Goal: Information Seeking & Learning: Learn about a topic

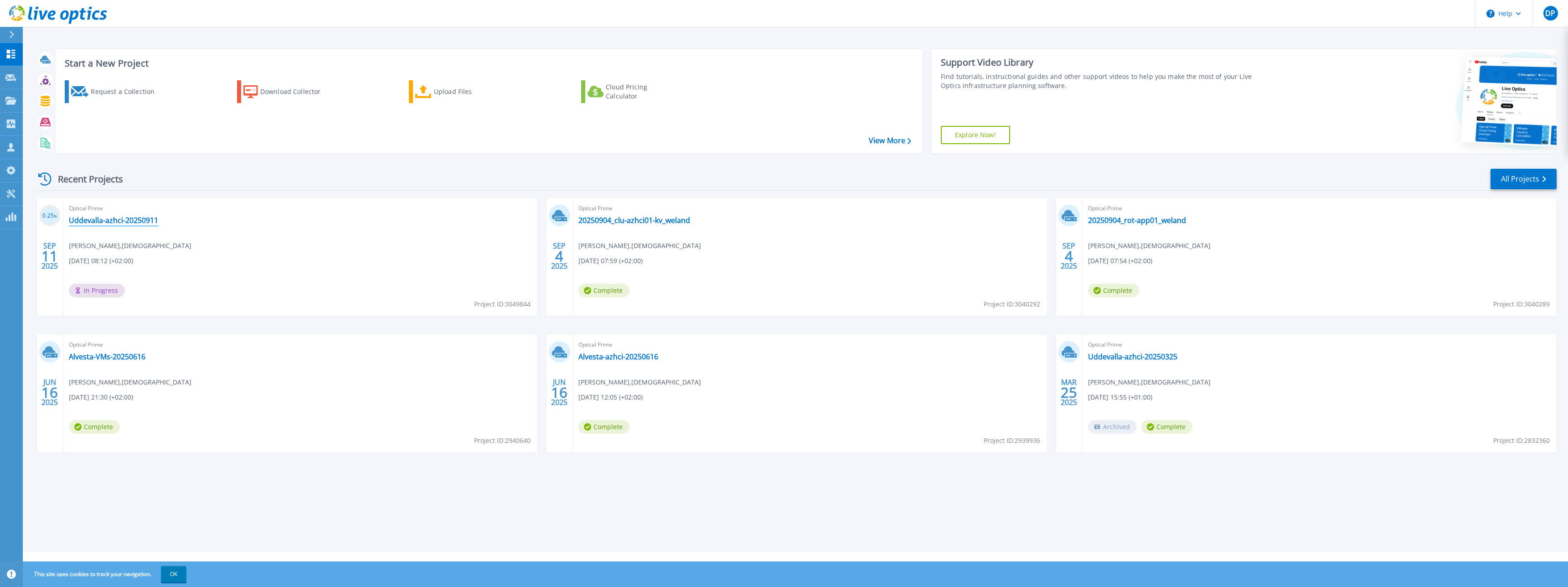
click at [135, 222] on link "Uddevalla-azhci-20250911" at bounding box center [113, 220] width 89 height 9
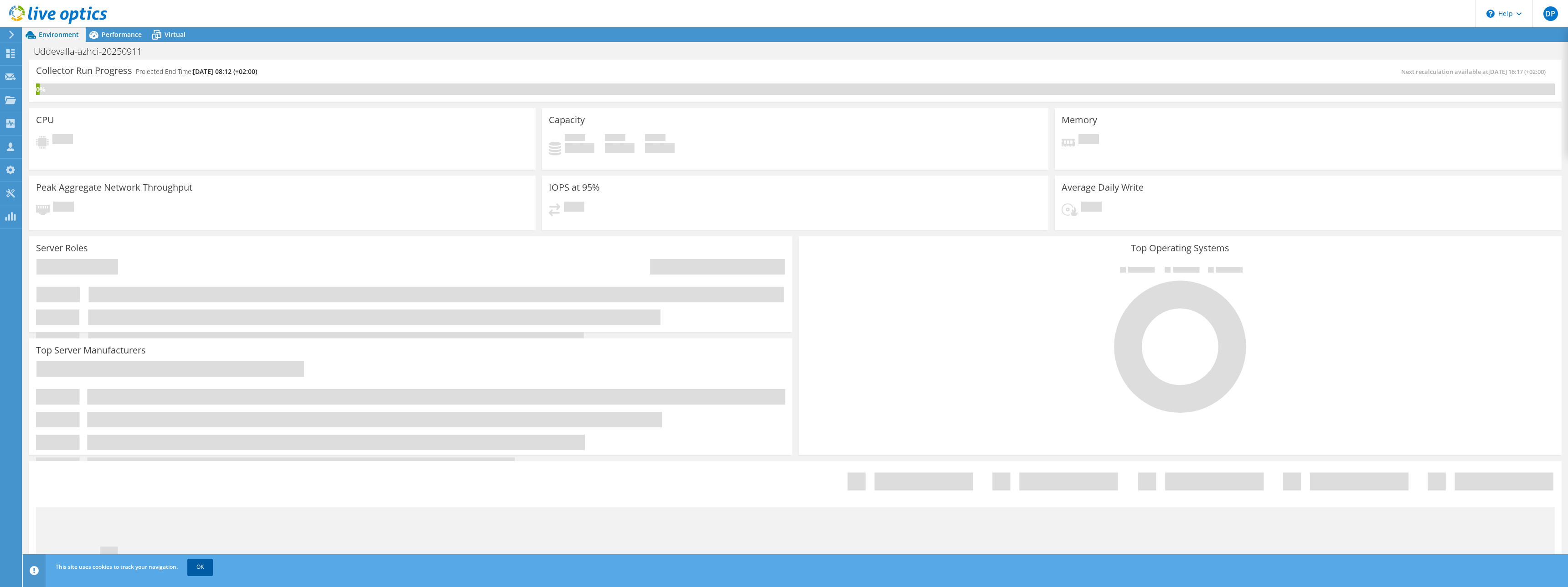
click at [198, 569] on link "OK" at bounding box center [200, 566] width 26 height 16
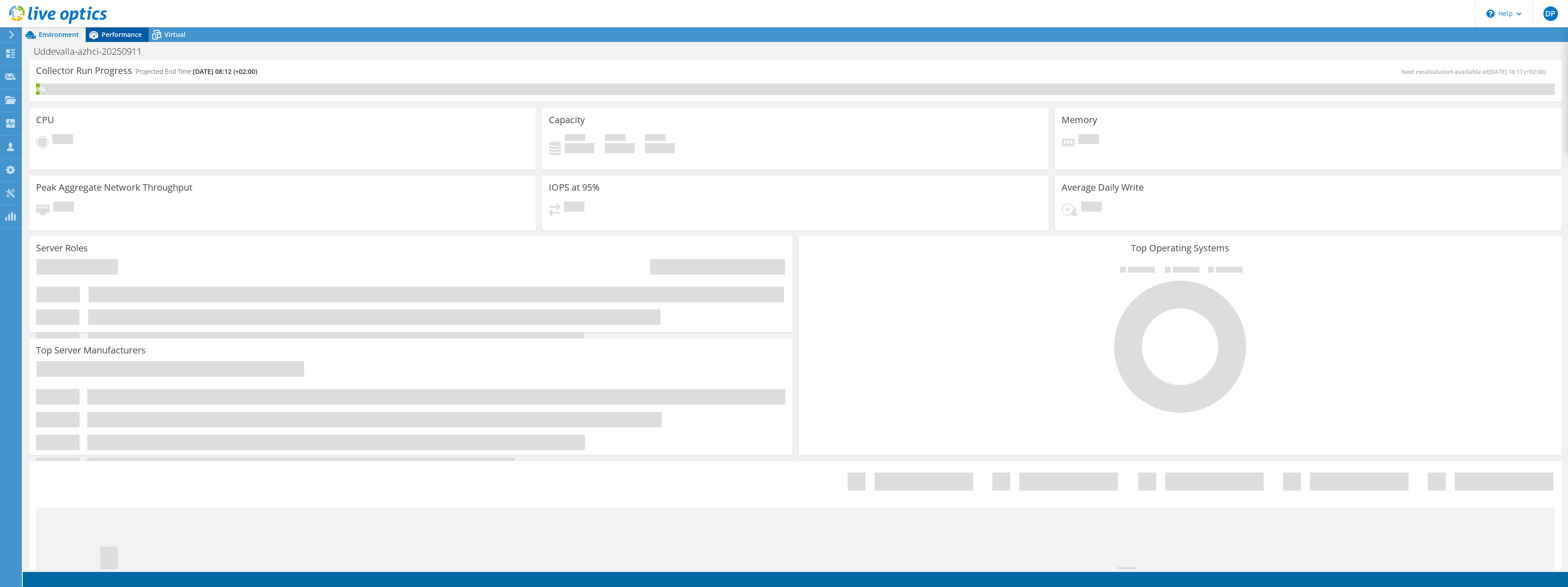
click at [114, 32] on span "Performance" at bounding box center [122, 34] width 40 height 9
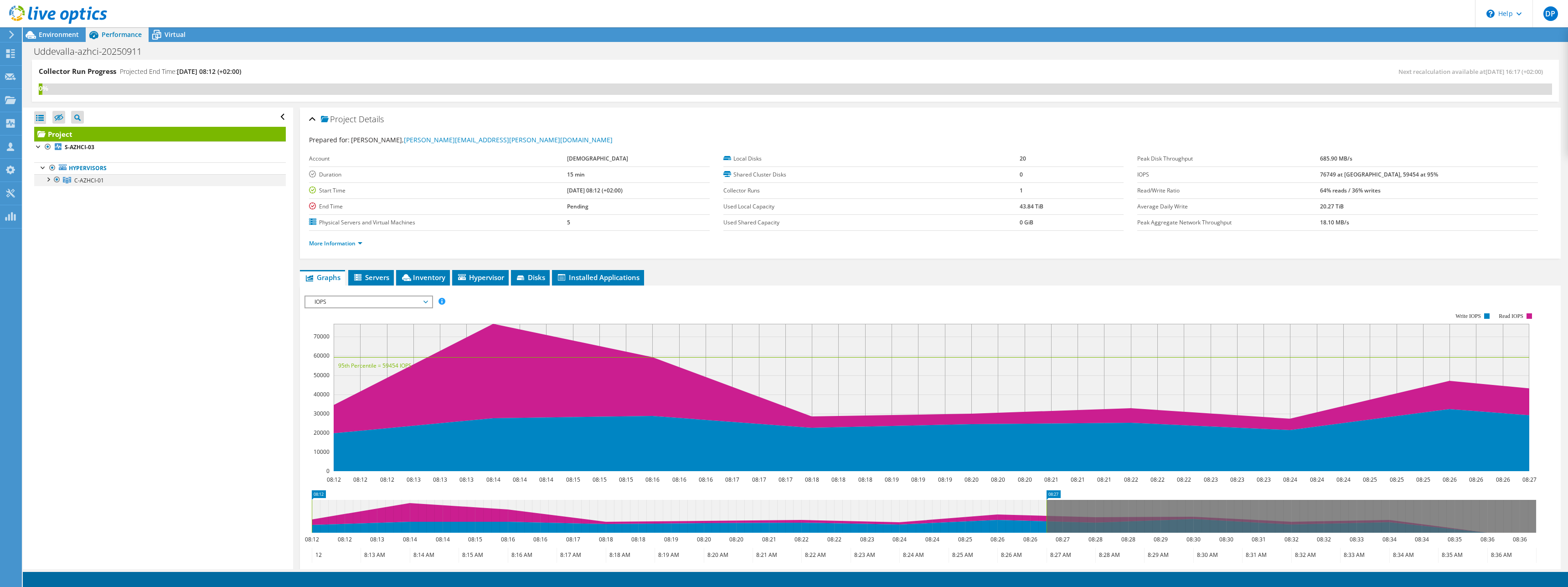
click at [50, 179] on div at bounding box center [47, 178] width 9 height 9
click at [51, 241] on div at bounding box center [52, 238] width 9 height 9
click at [51, 241] on div at bounding box center [52, 238] width 9 height 9
click at [186, 38] on div "Virtual" at bounding box center [170, 35] width 44 height 15
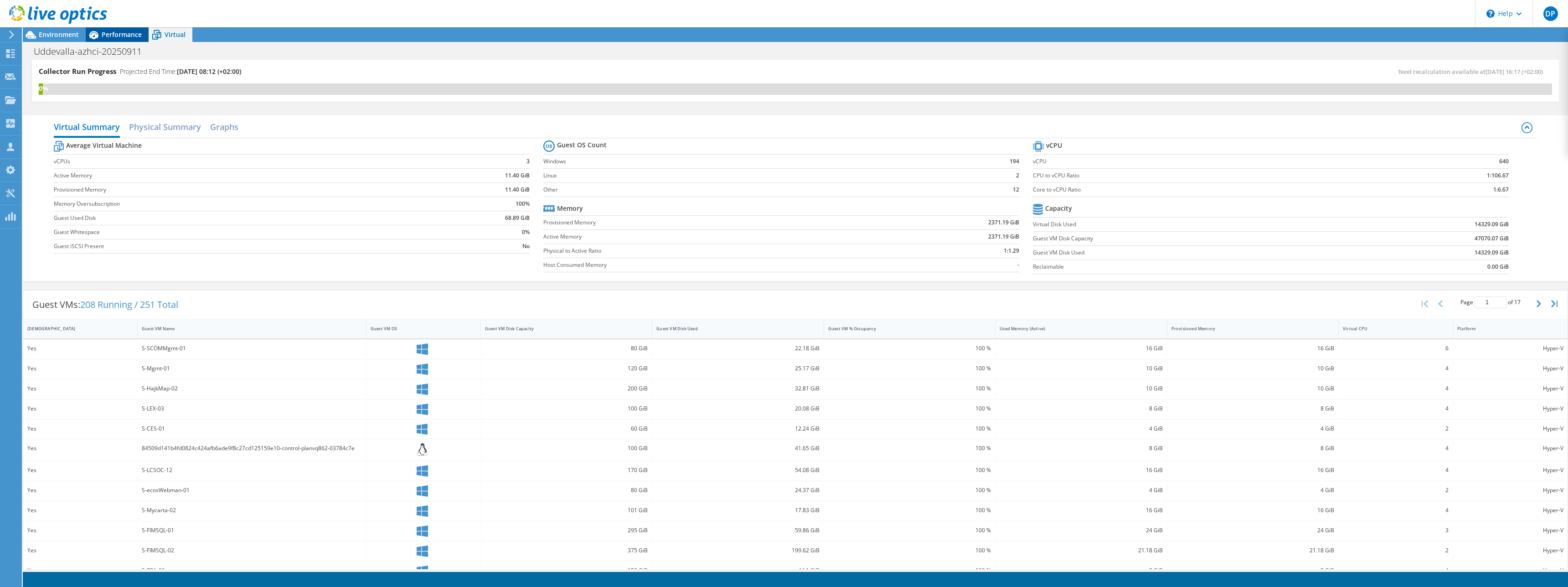
click at [120, 35] on span "Performance" at bounding box center [122, 34] width 40 height 9
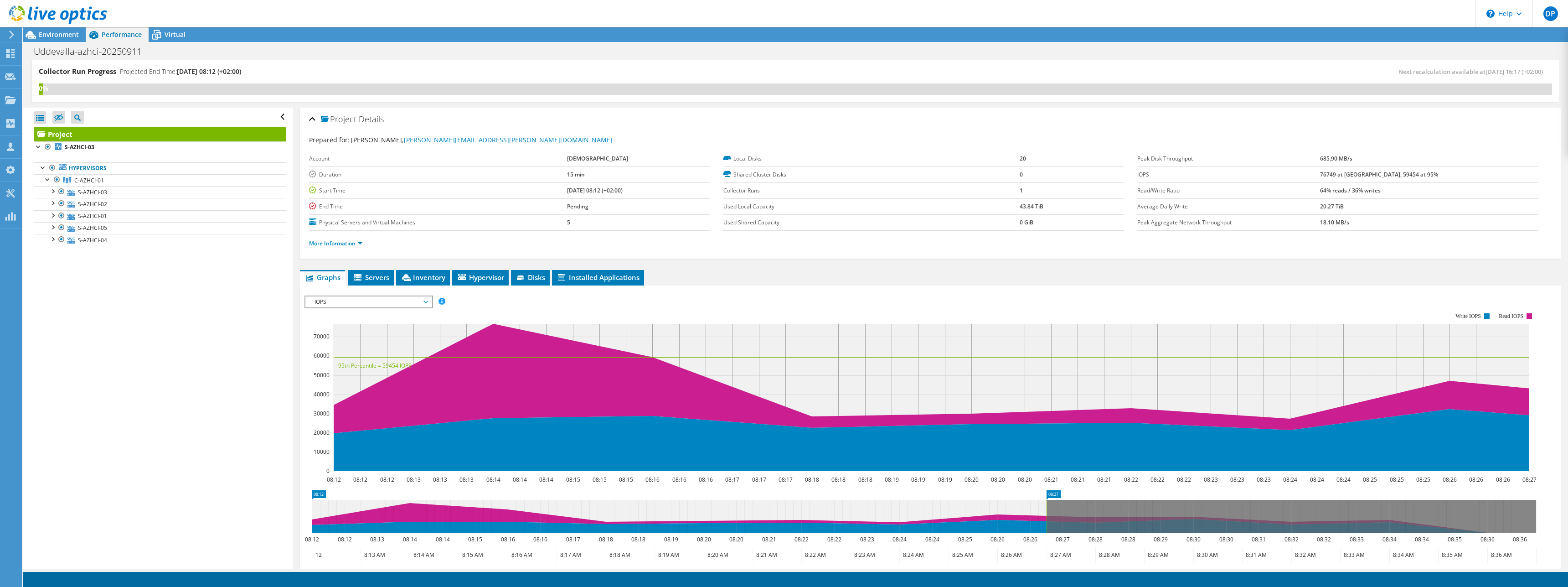
click at [399, 298] on span "IOPS" at bounding box center [368, 302] width 117 height 11
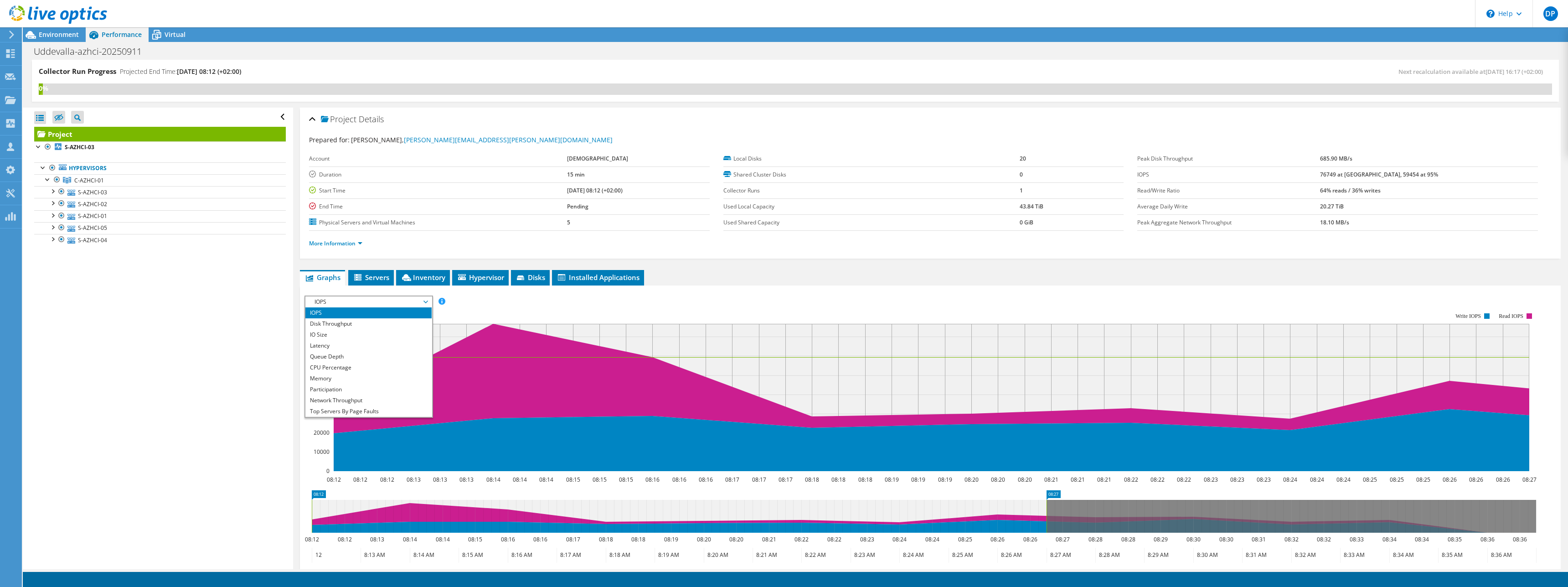
click at [125, 301] on div "Open All Close All Hide Excluded Nodes Project Tree Filter" at bounding box center [157, 339] width 270 height 462
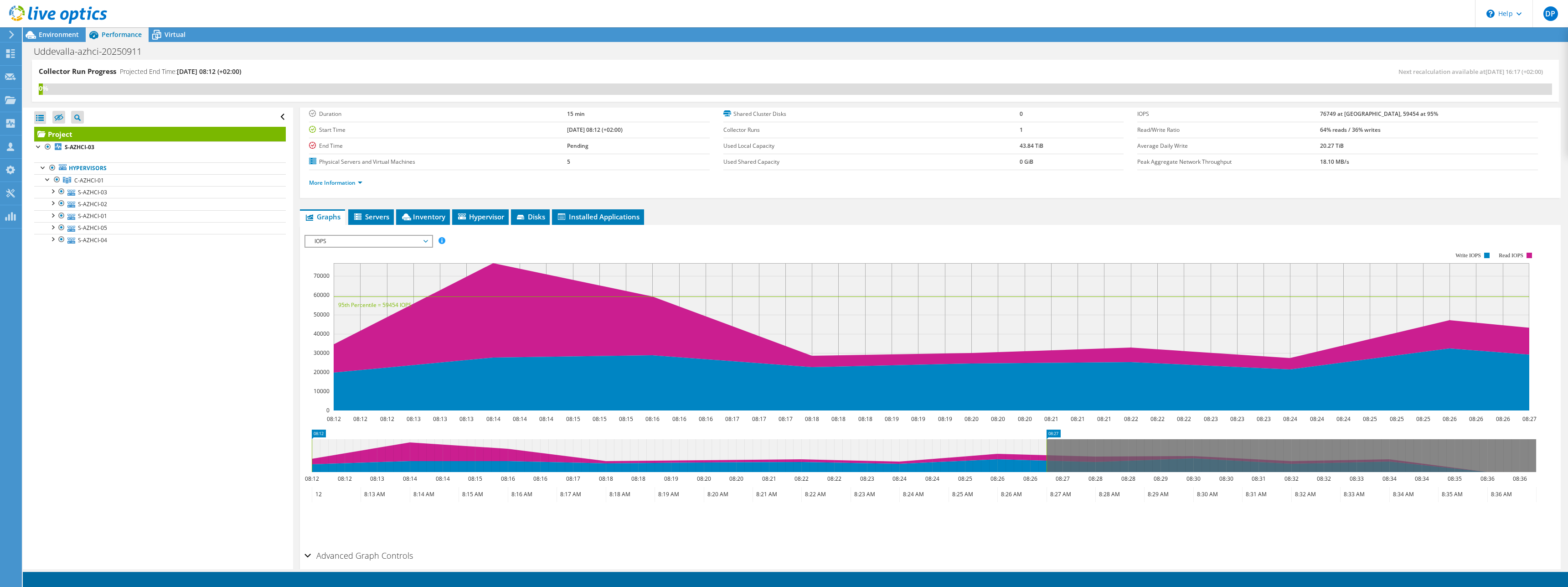
scroll to position [100, 0]
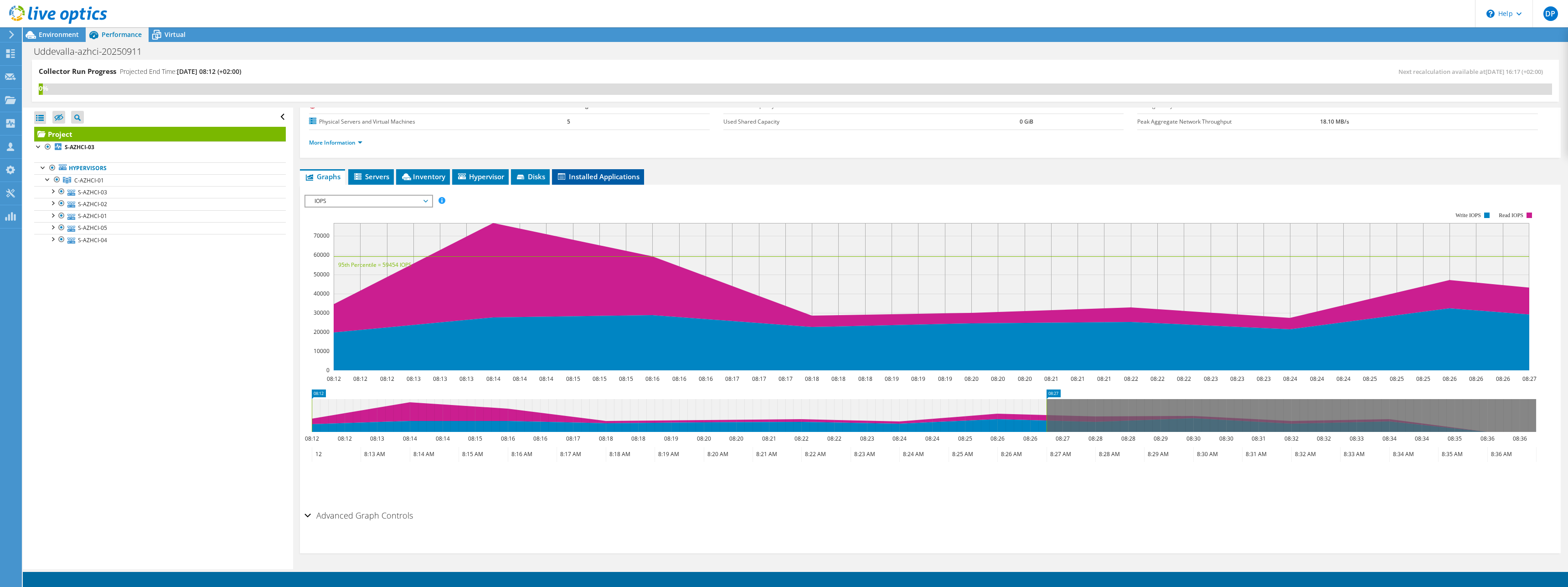
click at [594, 177] on span "Installed Applications" at bounding box center [598, 176] width 83 height 9
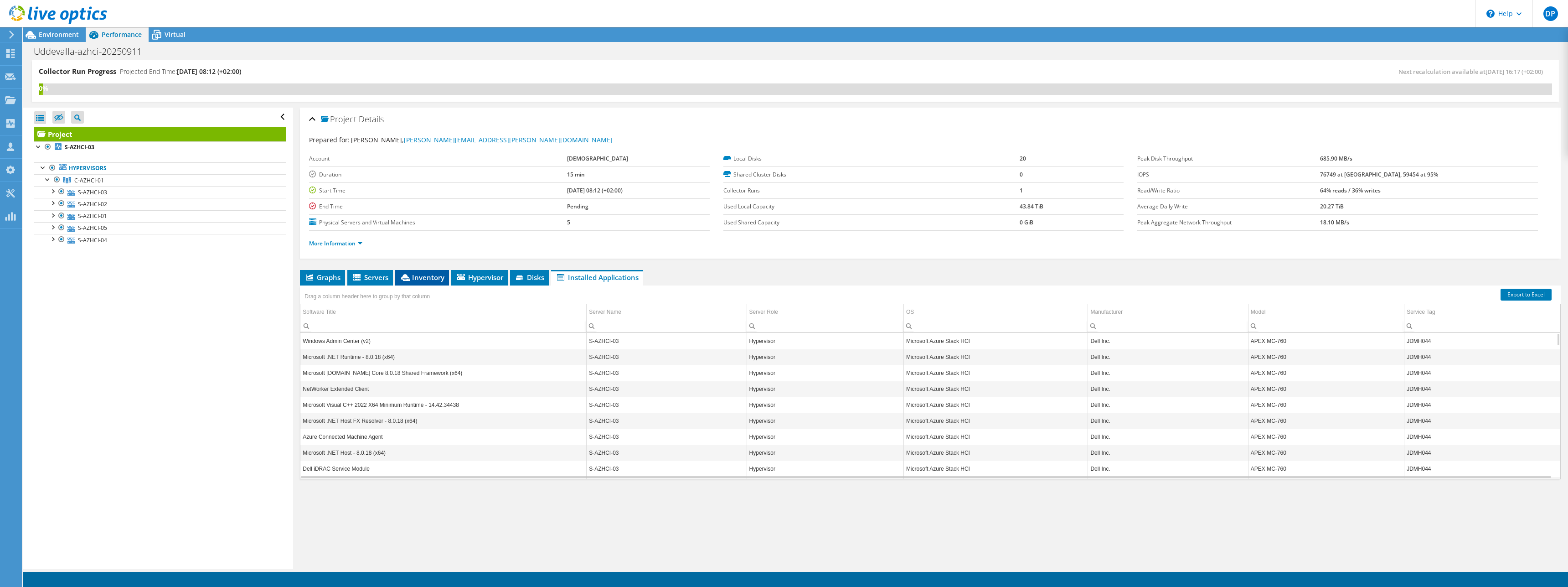
click at [420, 276] on span "Inventory" at bounding box center [422, 277] width 44 height 9
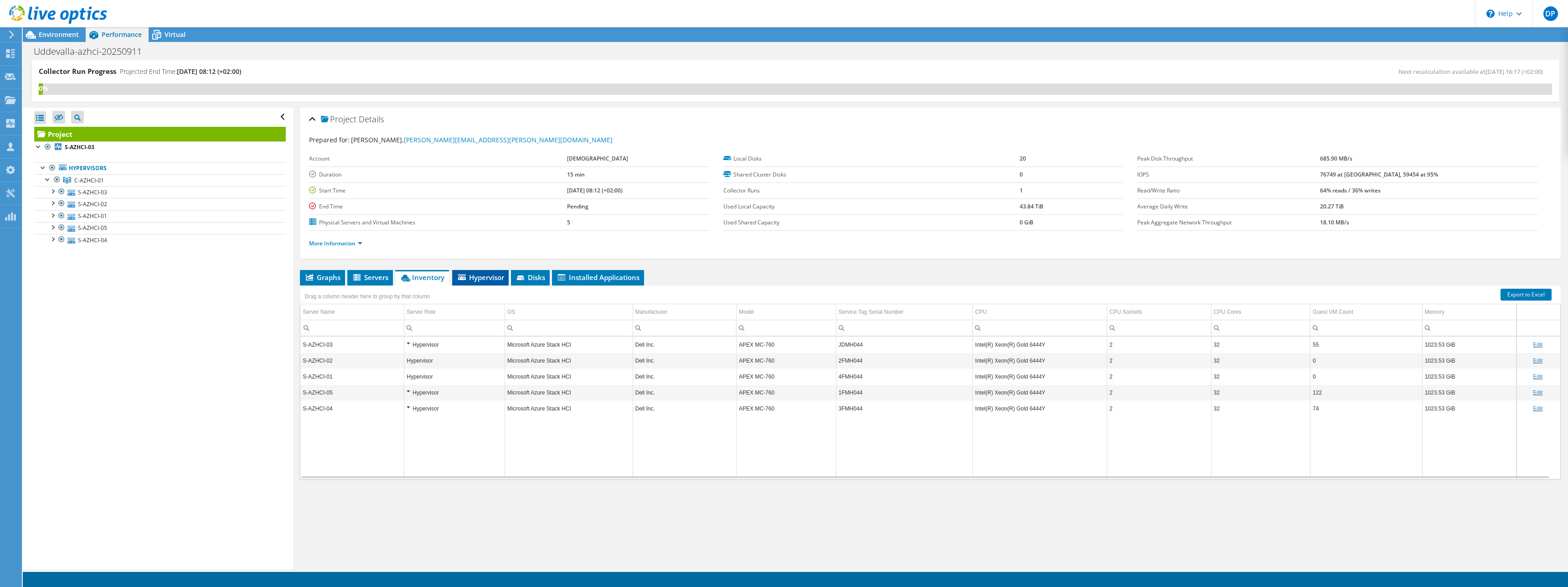
click at [486, 279] on span "Hypervisor" at bounding box center [480, 277] width 47 height 9
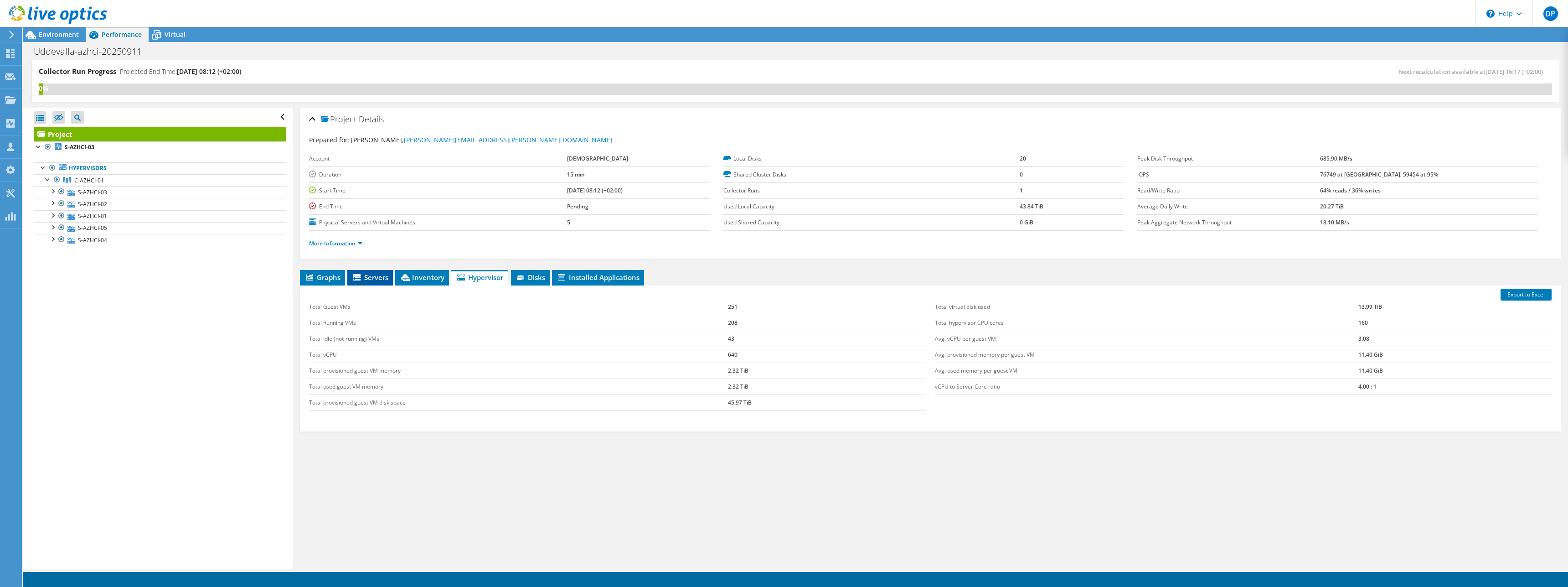
click at [368, 278] on span "Servers" at bounding box center [370, 277] width 37 height 9
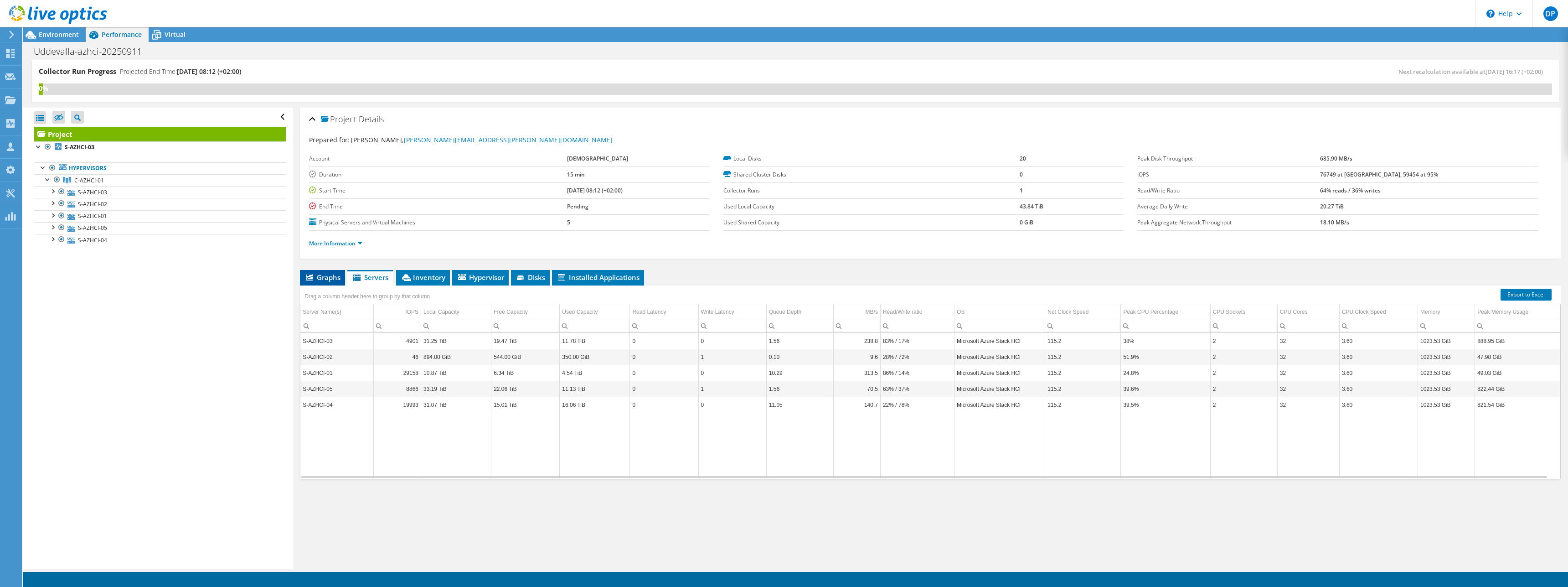
click at [317, 278] on span "Graphs" at bounding box center [322, 277] width 36 height 9
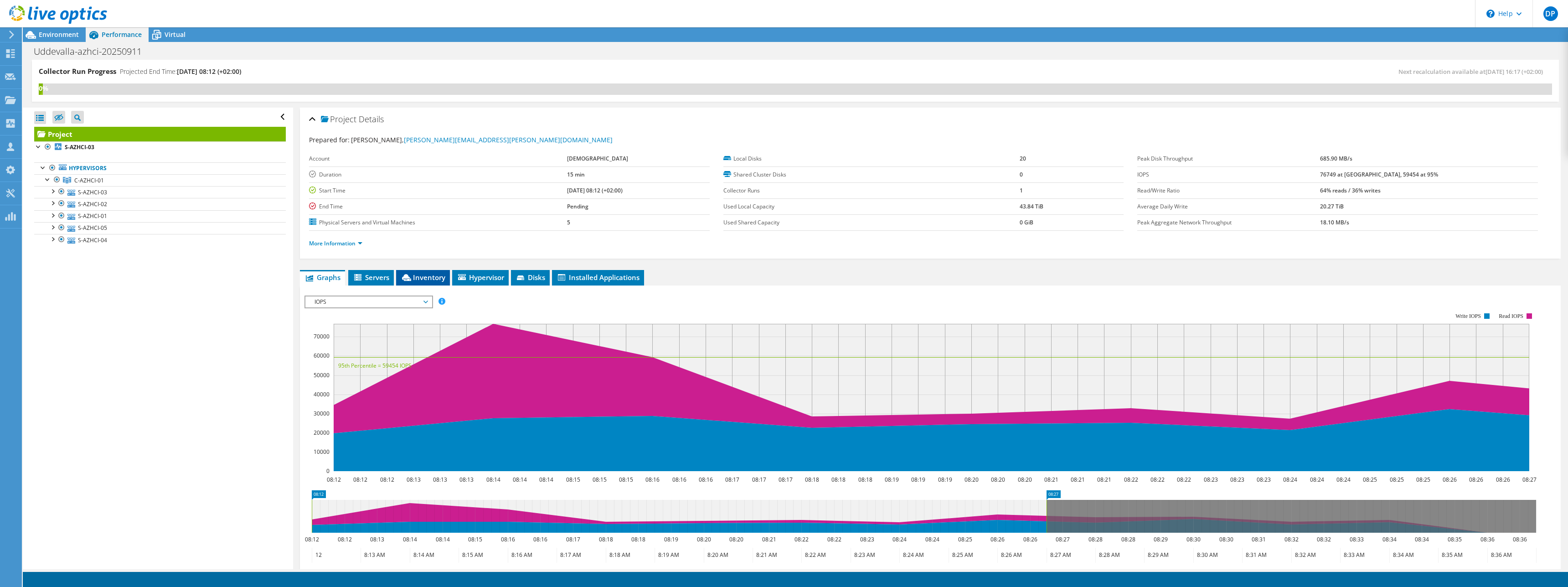
click at [402, 279] on span "Inventory" at bounding box center [422, 277] width 44 height 9
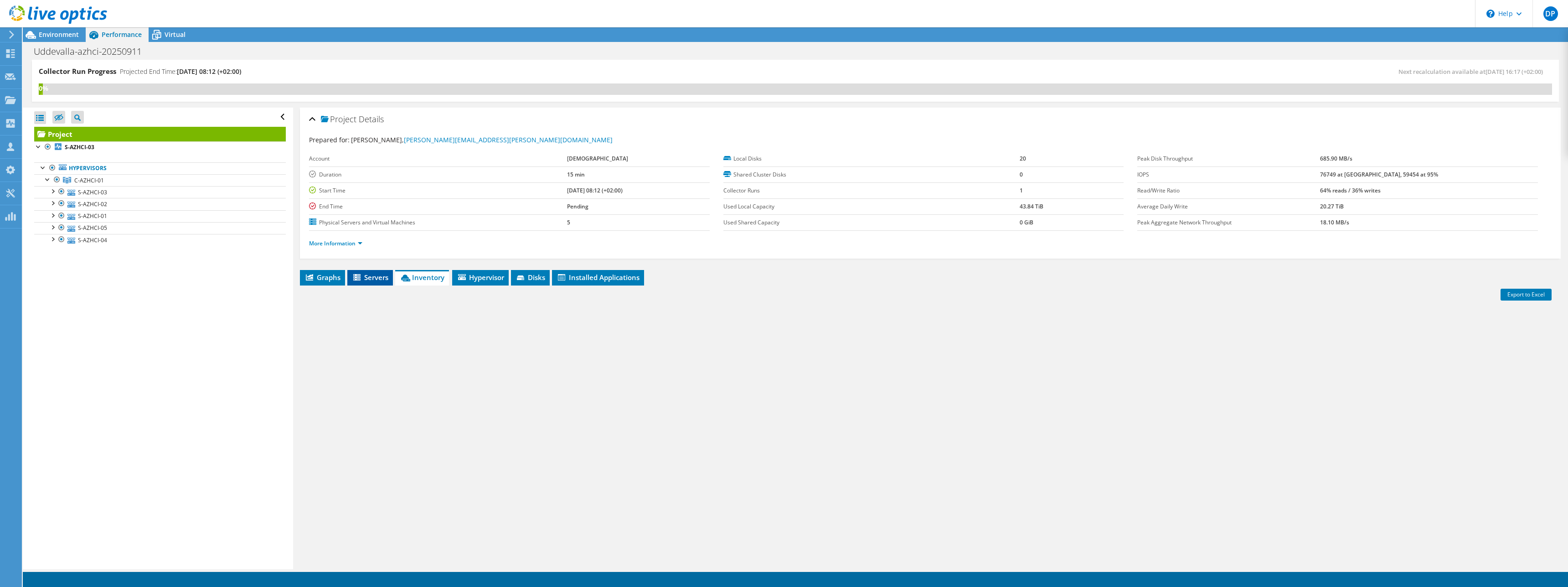
click at [382, 279] on span "Servers" at bounding box center [370, 277] width 37 height 9
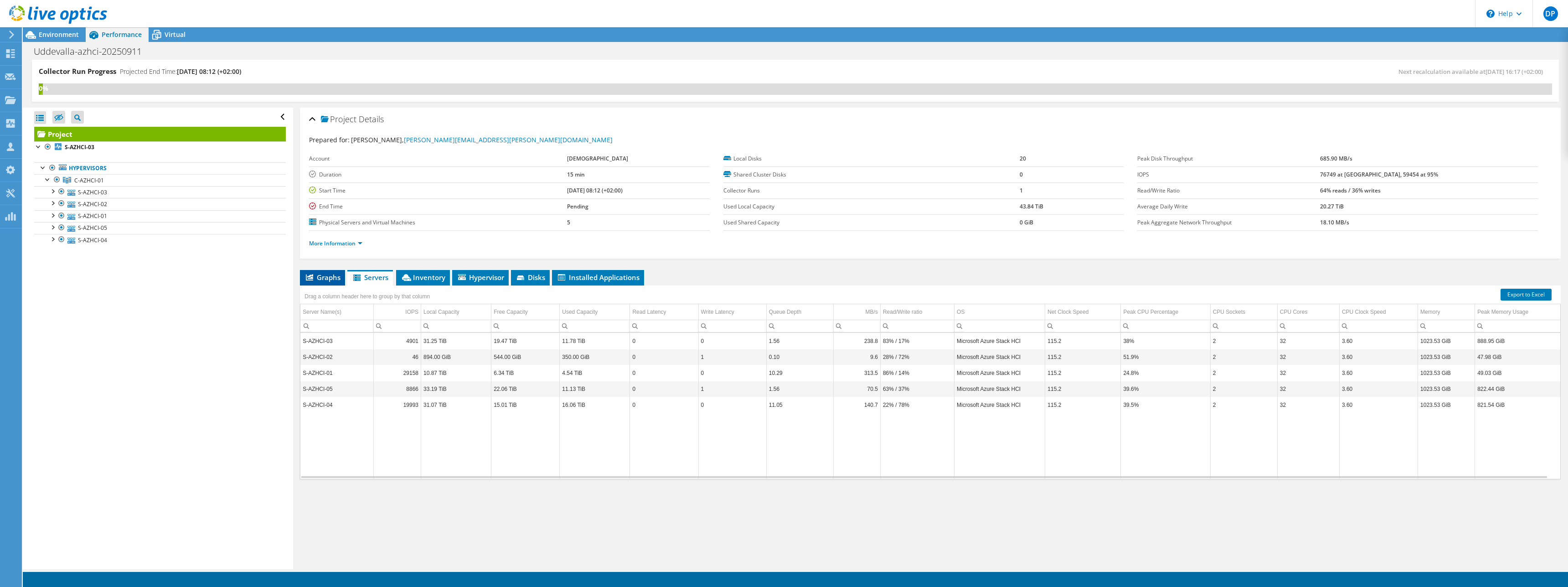
click at [307, 276] on icon at bounding box center [309, 277] width 7 height 6
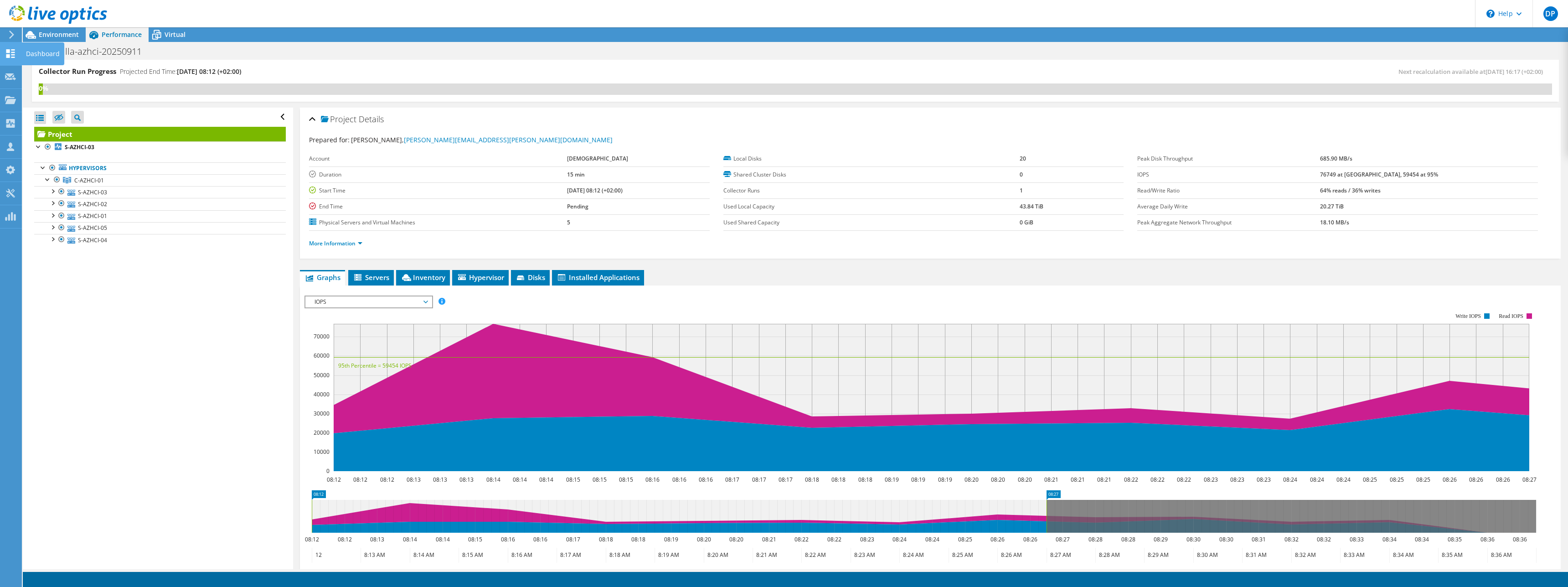
click at [9, 52] on use at bounding box center [10, 54] width 9 height 9
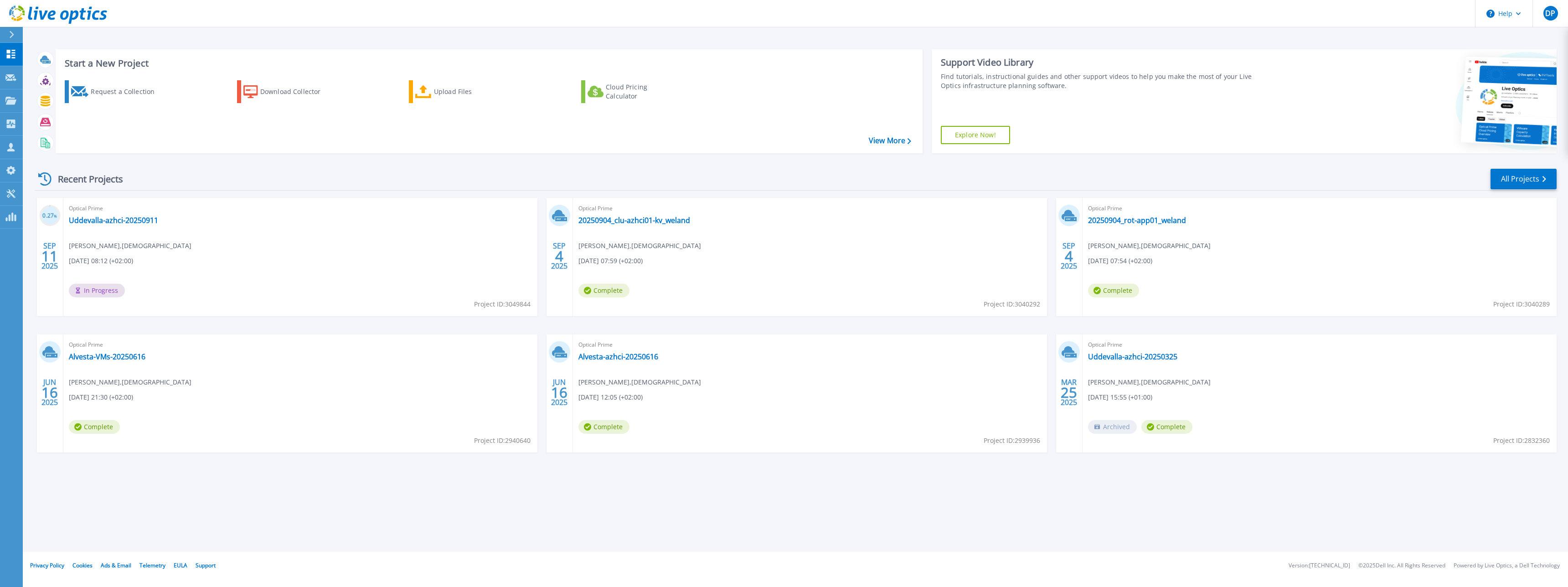
click at [344, 513] on div "Start a New Project Request a Collection Download Collector Upload Files Cloud …" at bounding box center [795, 276] width 1545 height 552
click at [13, 78] on icon at bounding box center [11, 77] width 11 height 7
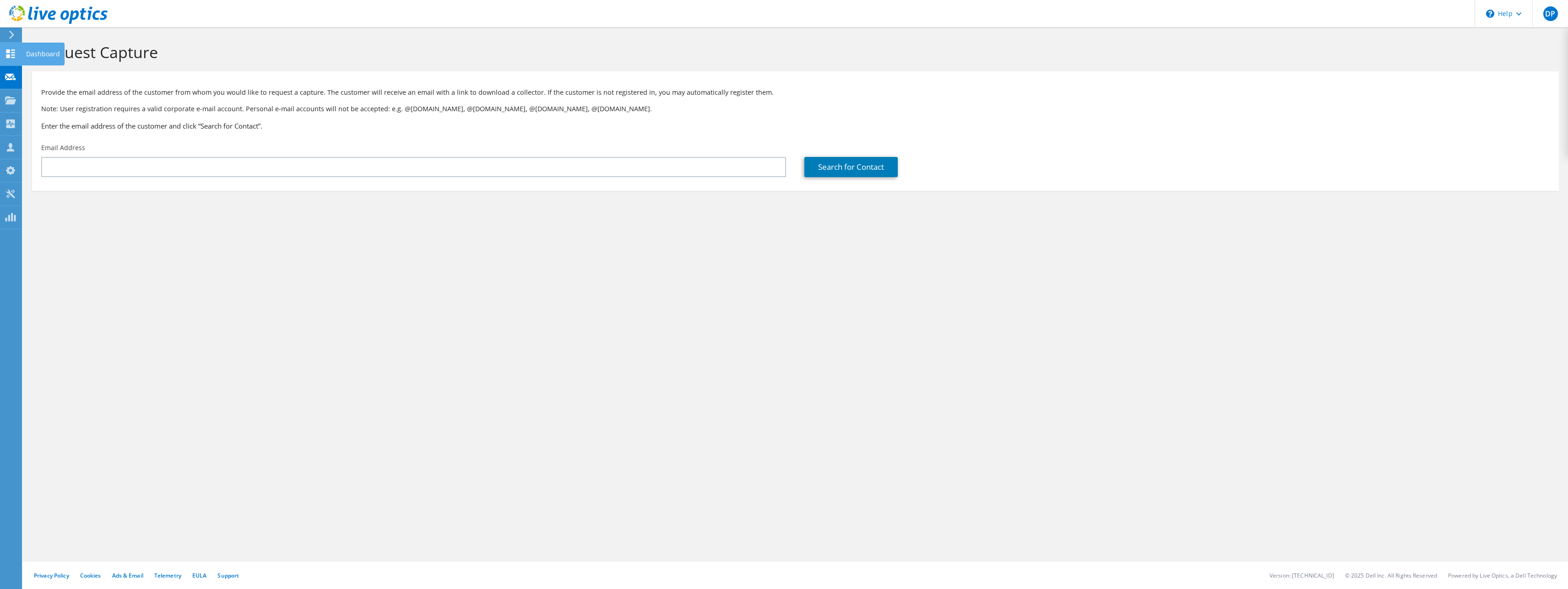
click at [10, 53] on icon at bounding box center [10, 54] width 11 height 9
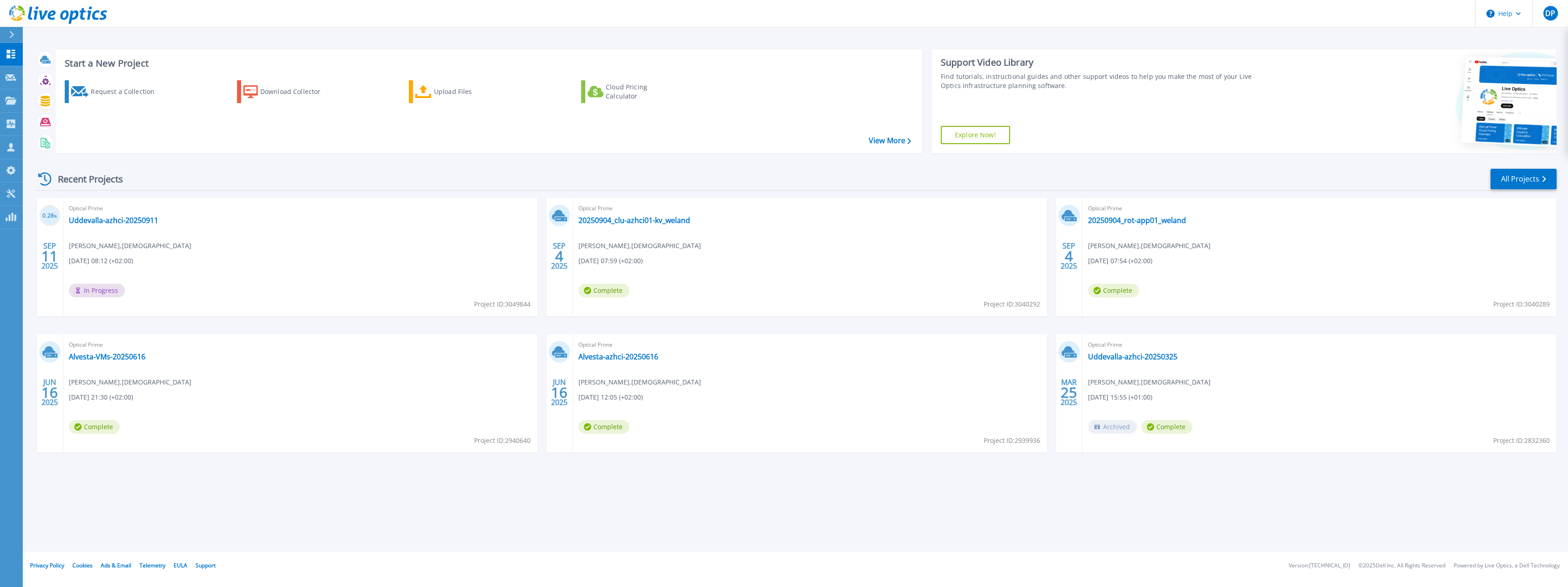
click at [656, 507] on div "Start a New Project Request a Collection Download Collector Upload Files Cloud …" at bounding box center [795, 276] width 1545 height 552
click at [349, 480] on div "Start a New Project Request a Collection Download Collector Upload Files Cloud …" at bounding box center [795, 276] width 1545 height 552
click at [349, 481] on div "Start a New Project Request a Collection Download Collector Upload Files Cloud …" at bounding box center [795, 276] width 1545 height 552
click at [824, 484] on div "Start a New Project Request a Collection Download Collector Upload Files Cloud …" at bounding box center [795, 276] width 1545 height 552
click at [880, 506] on div "Start a New Project Request a Collection Download Collector Upload Files Cloud …" at bounding box center [795, 276] width 1545 height 552
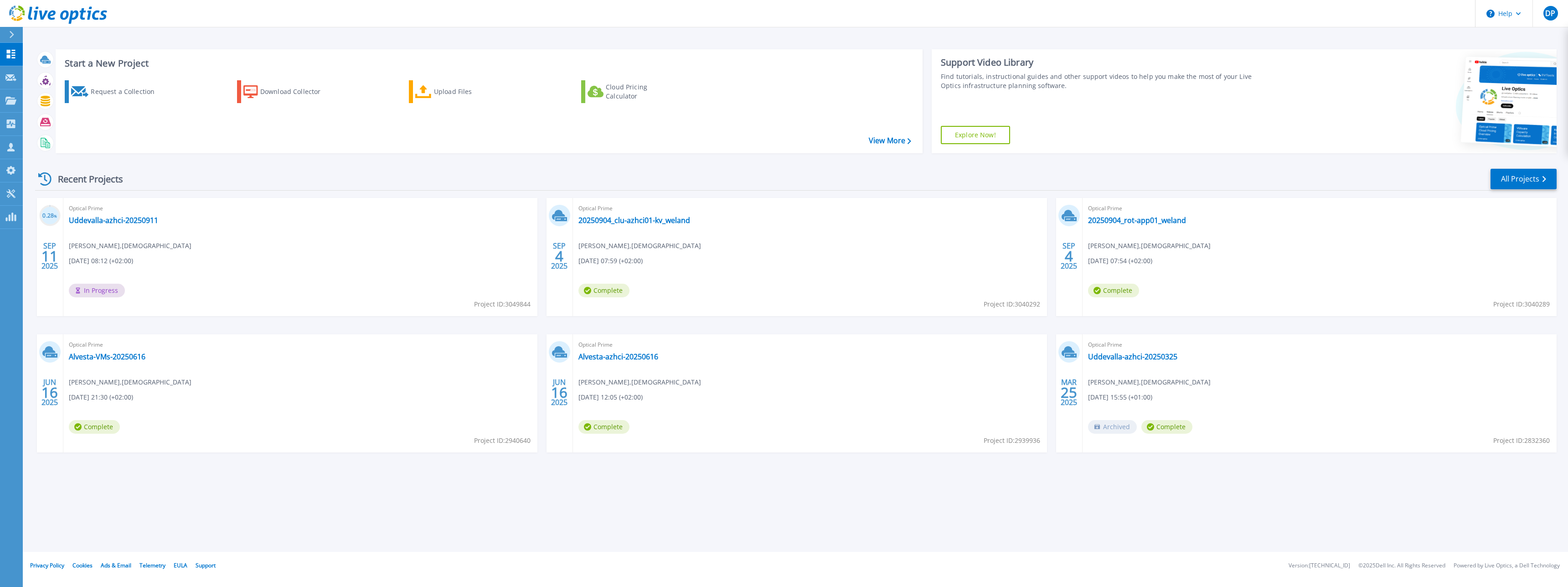
click at [413, 484] on div "Start a New Project Request a Collection Download Collector Upload Files Cloud …" at bounding box center [795, 276] width 1545 height 552
click at [5, 82] on link "Request Capture Request Capture" at bounding box center [11, 78] width 23 height 23
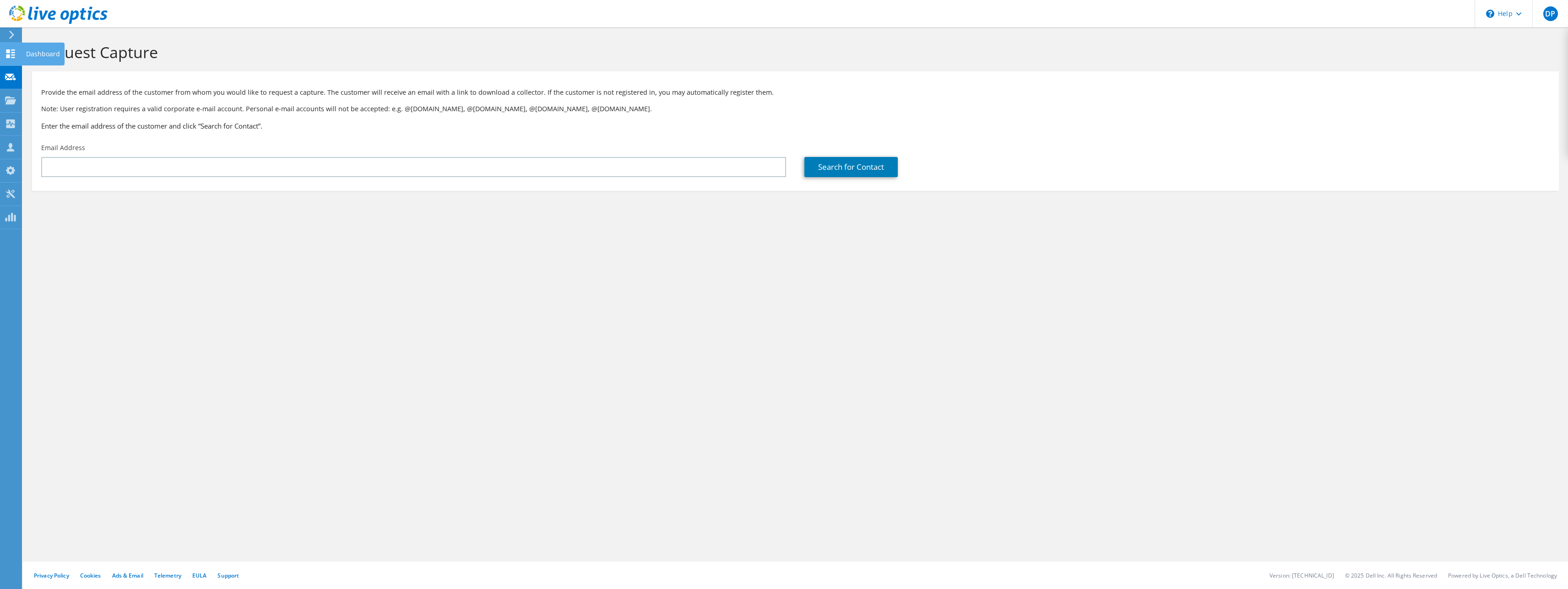
click at [7, 57] on use at bounding box center [10, 54] width 9 height 9
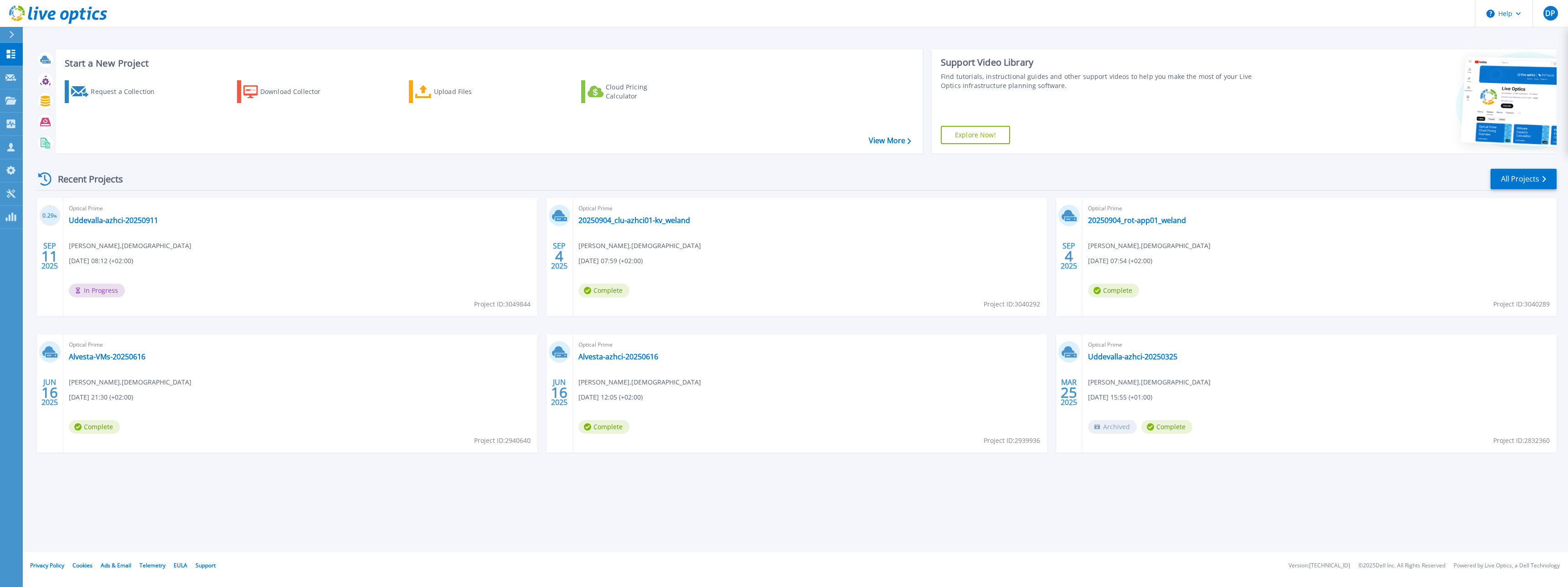
click at [824, 522] on div "Start a New Project Request a Collection Download Collector Upload Files Cloud …" at bounding box center [795, 276] width 1545 height 552
click at [817, 514] on div "Start a New Project Request a Collection Download Collector Upload Files Cloud …" at bounding box center [795, 276] width 1545 height 552
click at [1119, 538] on div "Start a New Project Request a Collection Download Collector Upload Files Cloud …" at bounding box center [795, 276] width 1545 height 552
click at [1161, 222] on link "20250904_rot-app01_weland" at bounding box center [1136, 220] width 98 height 9
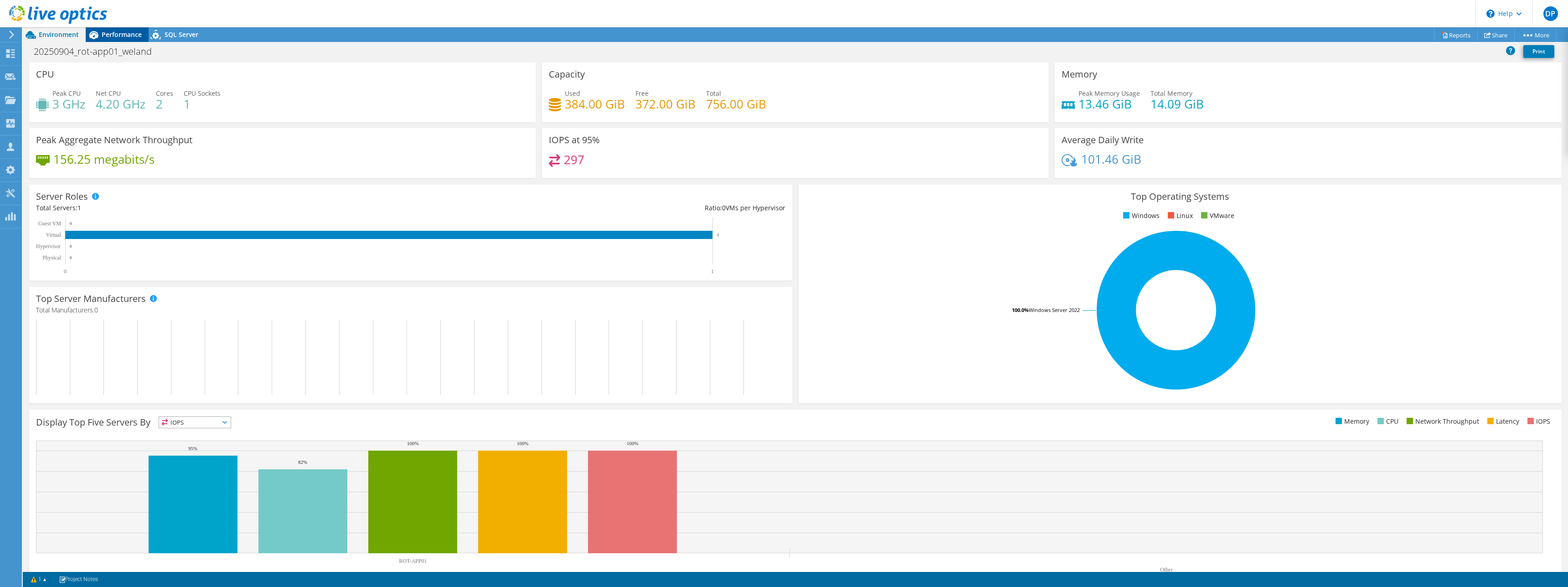
click at [125, 35] on span "Performance" at bounding box center [122, 34] width 40 height 9
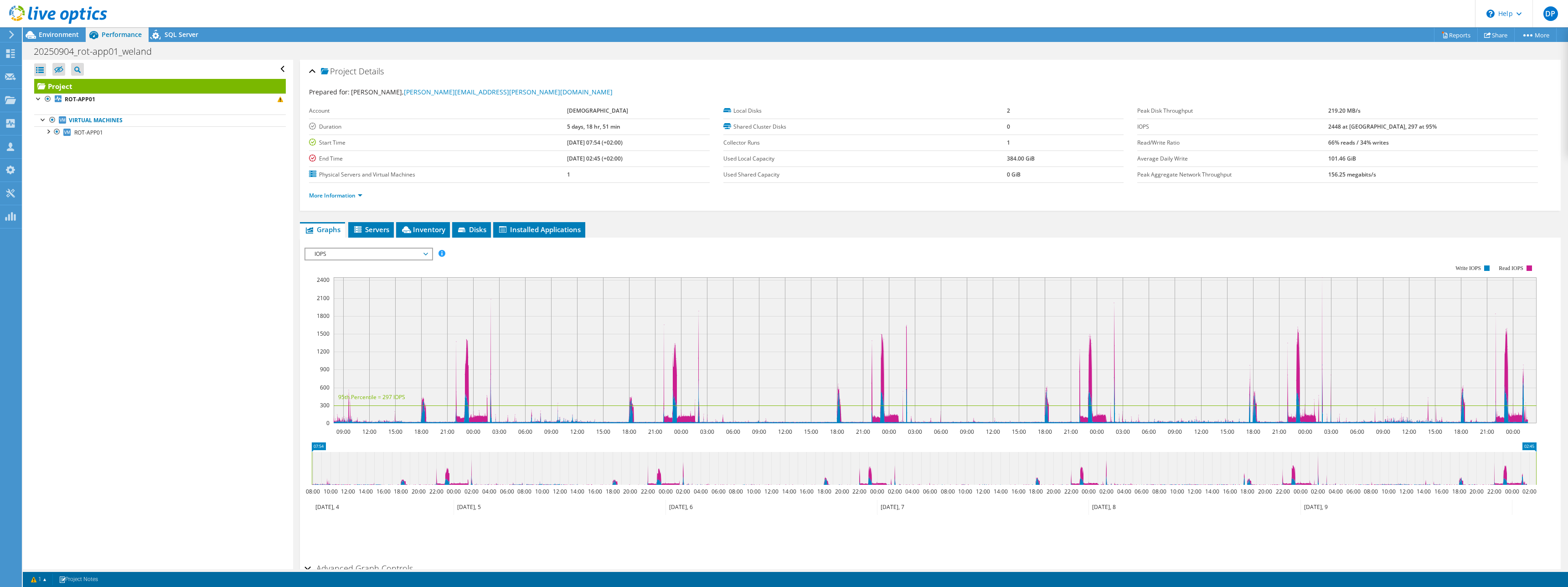
click at [366, 257] on span "IOPS" at bounding box center [368, 254] width 117 height 11
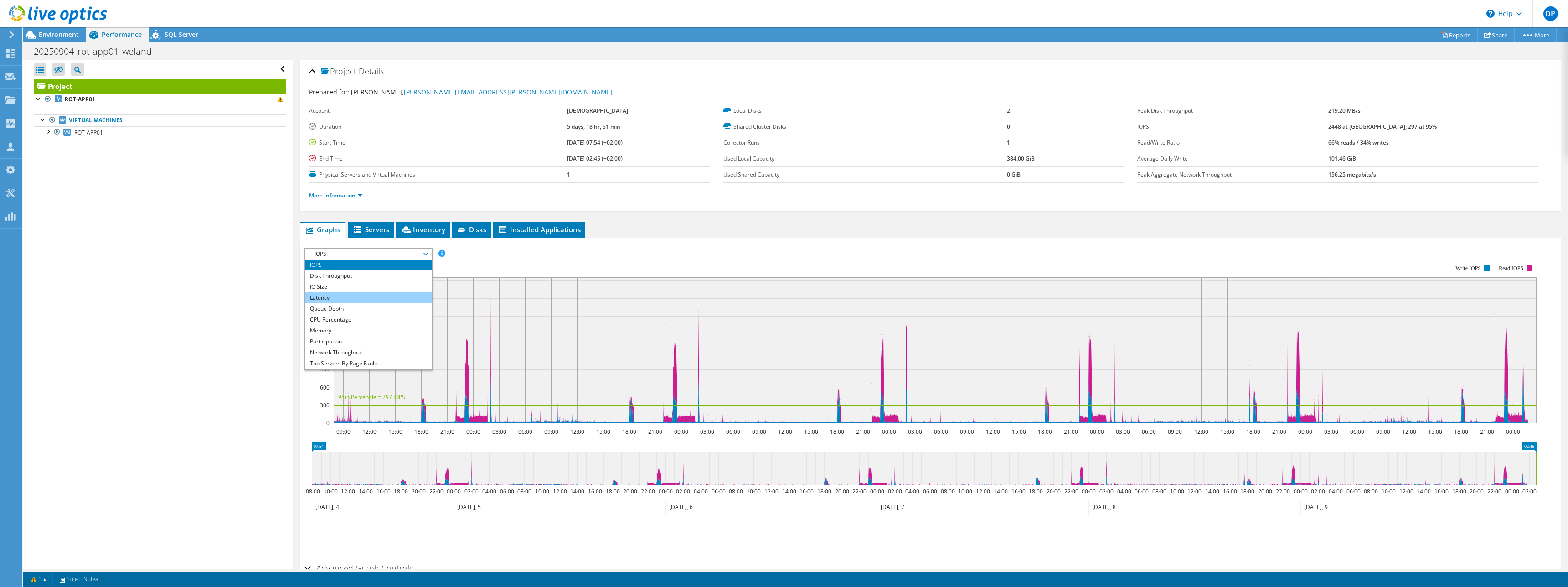
click at [354, 300] on li "Latency" at bounding box center [368, 298] width 126 height 11
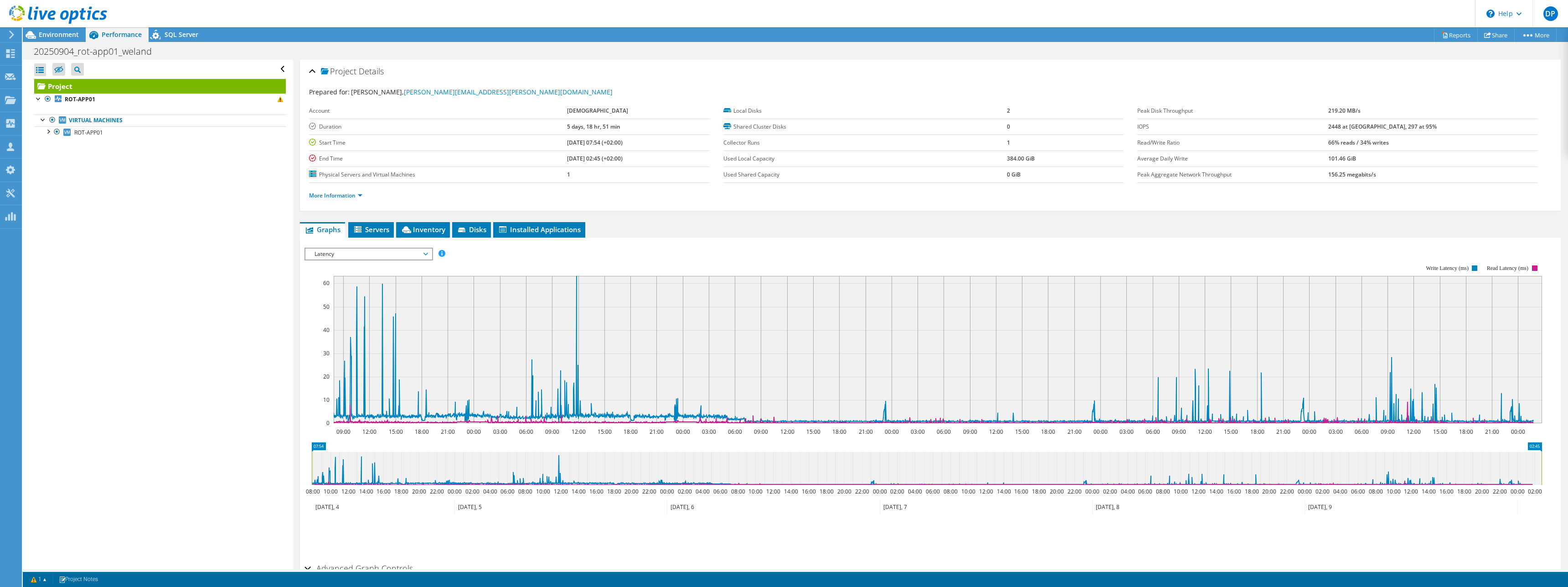
click at [412, 253] on span "Latency" at bounding box center [368, 254] width 117 height 11
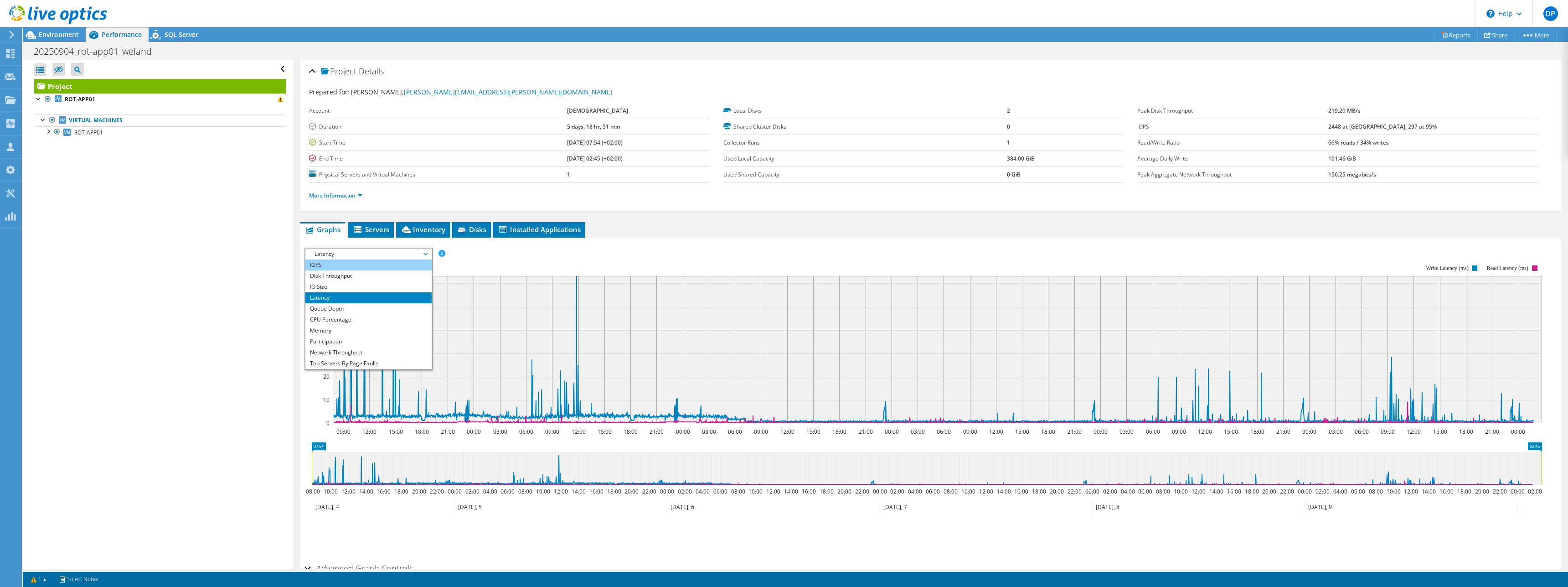
click at [335, 262] on li "IOPS" at bounding box center [368, 265] width 126 height 11
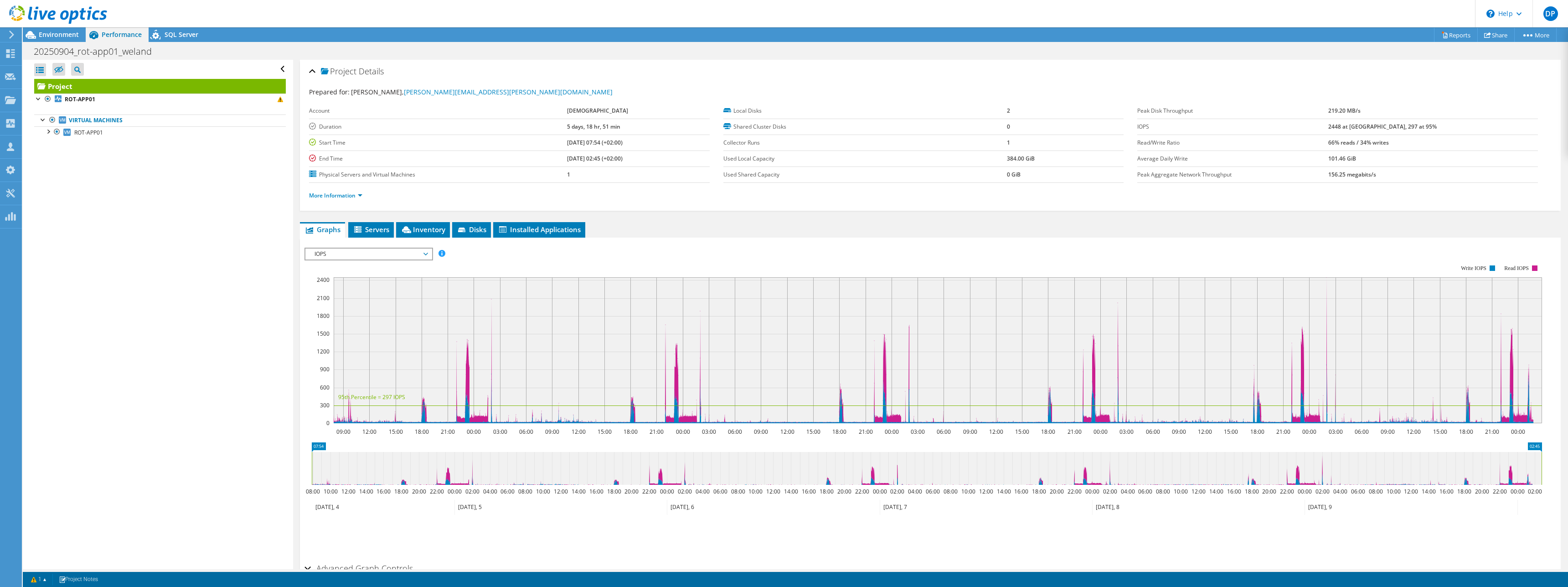
click at [413, 255] on span "IOPS" at bounding box center [368, 254] width 117 height 11
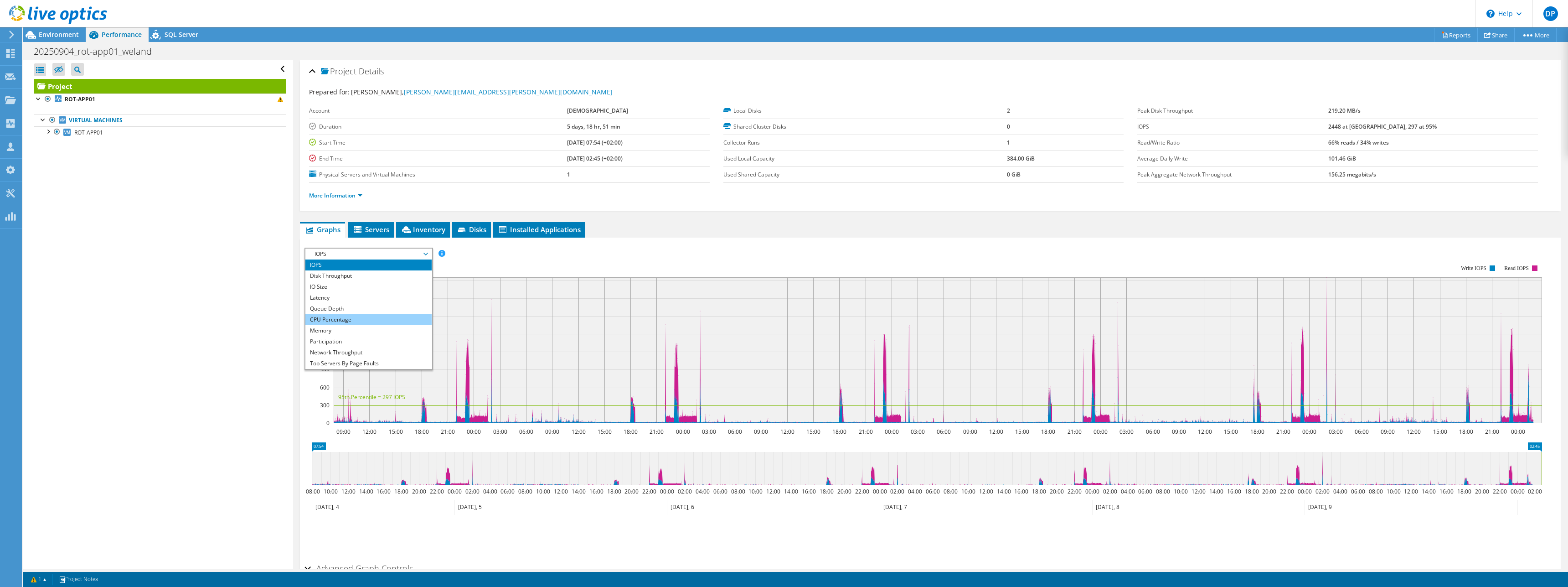
click at [345, 315] on li "CPU Percentage" at bounding box center [368, 320] width 126 height 11
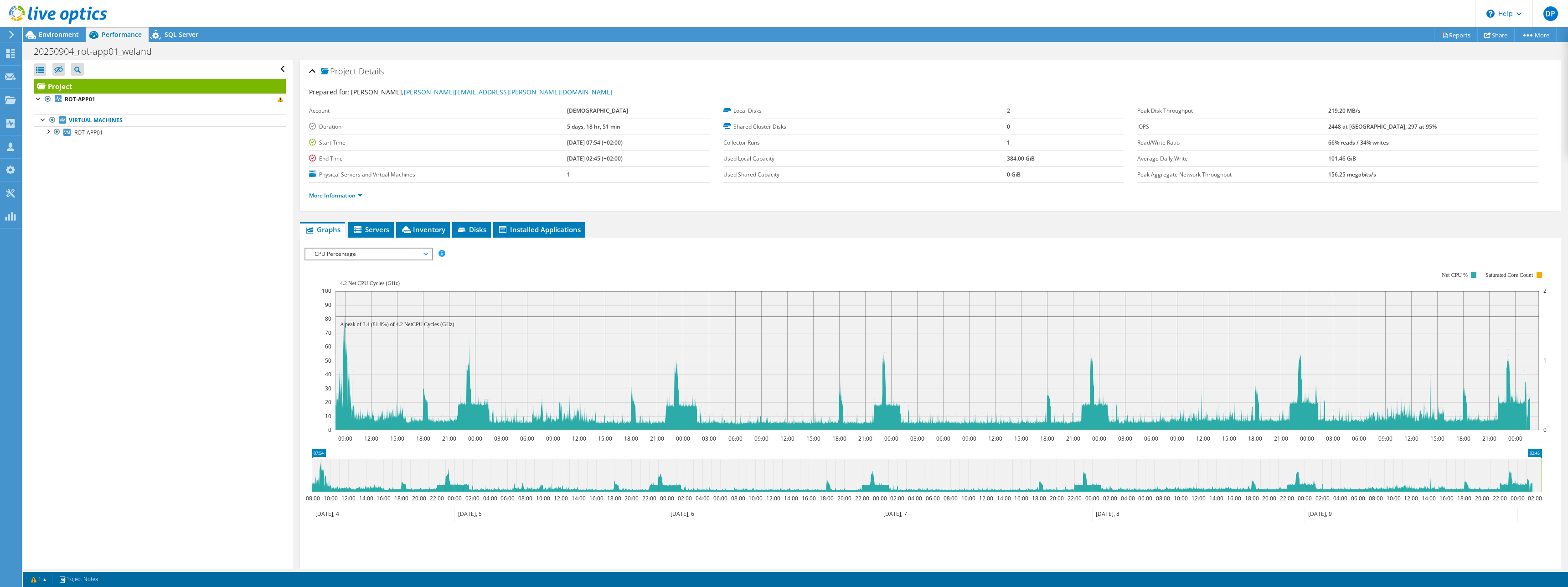
click at [370, 255] on span "CPU Percentage" at bounding box center [368, 254] width 117 height 11
click at [337, 332] on li "Memory" at bounding box center [368, 331] width 126 height 11
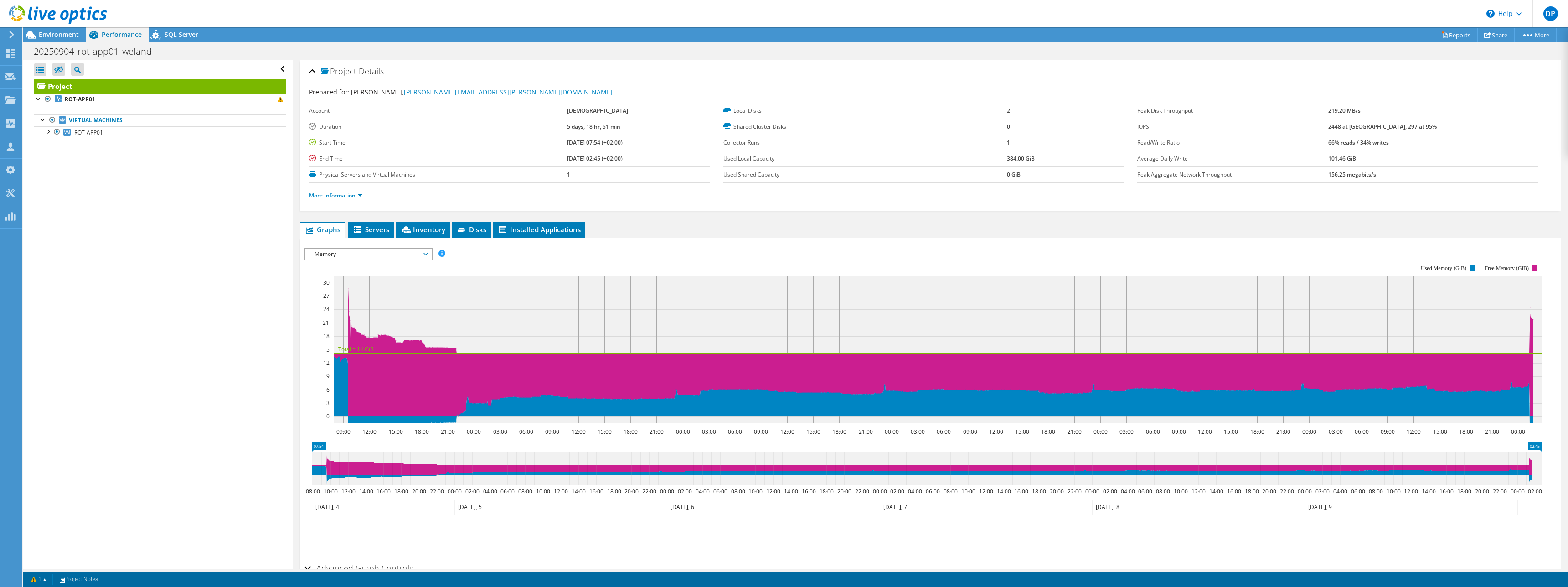
click at [332, 257] on span "Memory" at bounding box center [368, 254] width 117 height 11
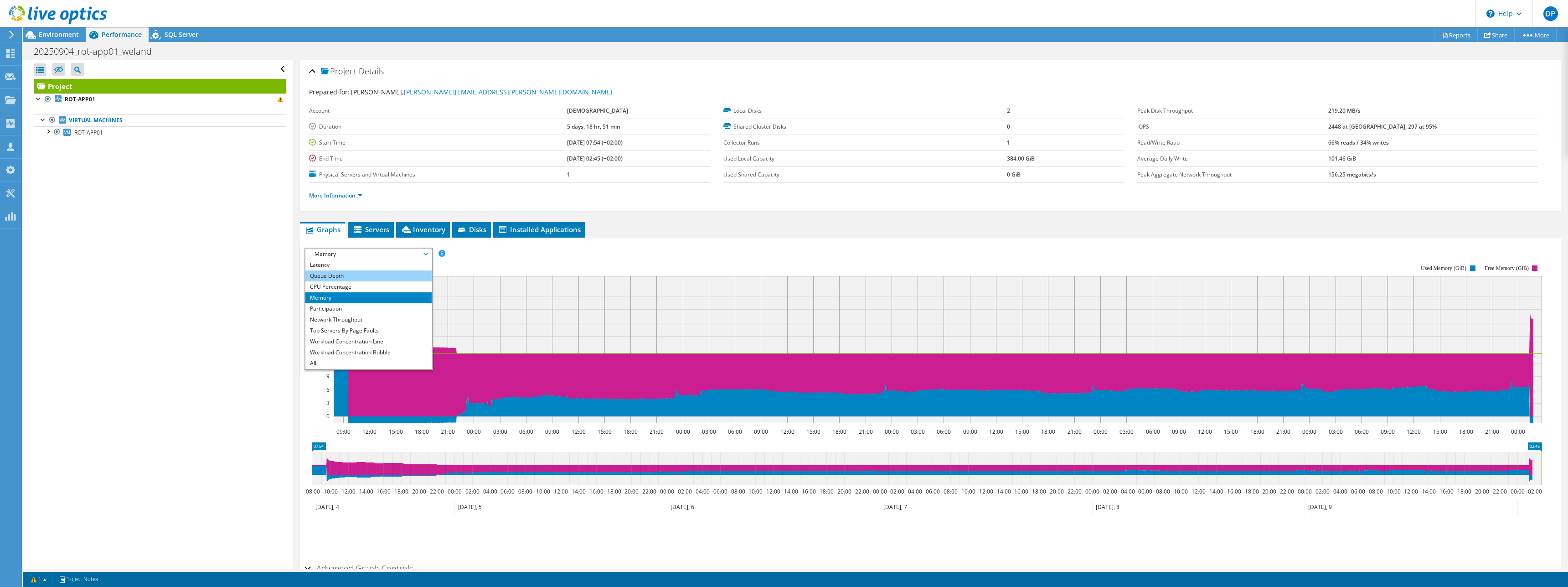
click at [331, 276] on li "Queue Depth" at bounding box center [368, 276] width 126 height 11
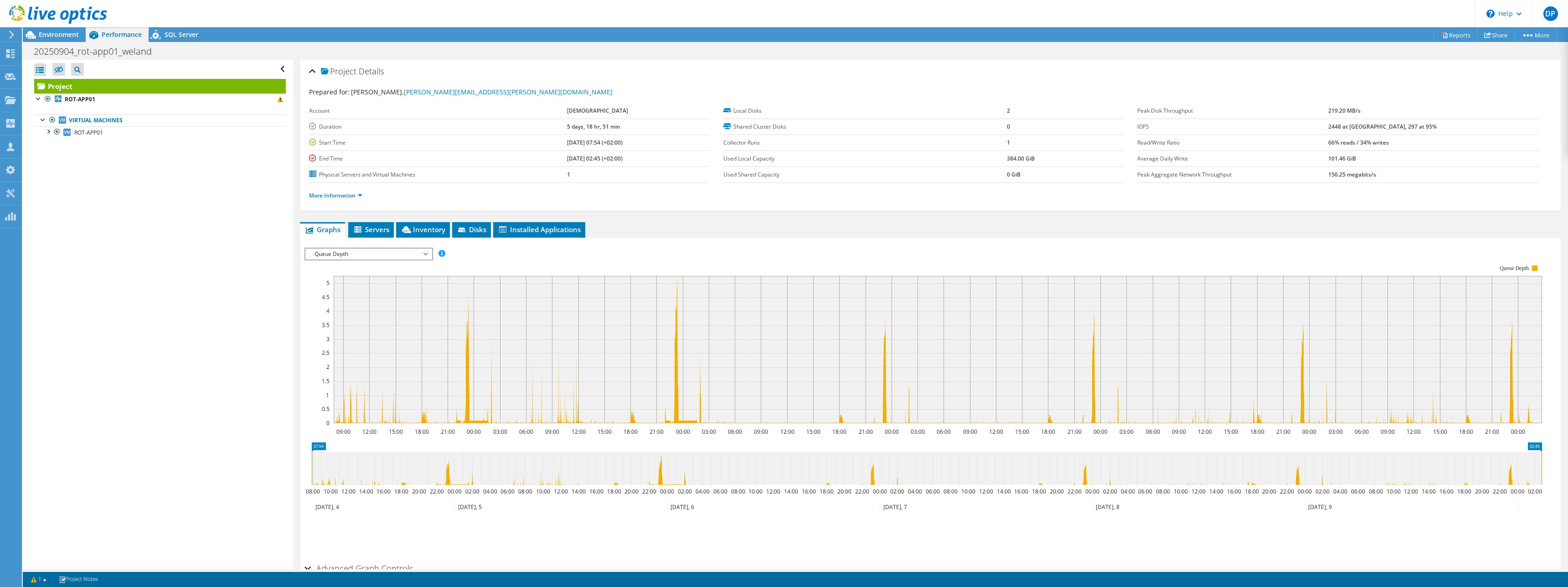
click at [418, 255] on span "Queue Depth" at bounding box center [368, 254] width 117 height 11
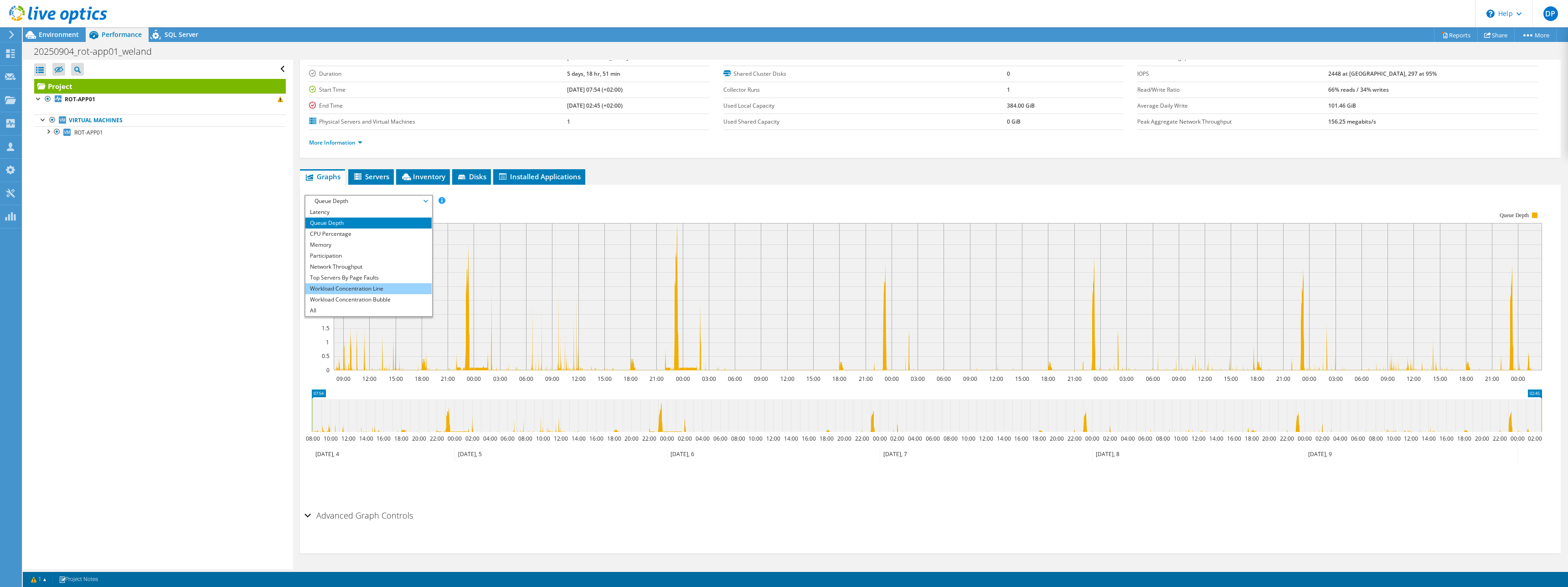
scroll to position [0, 0]
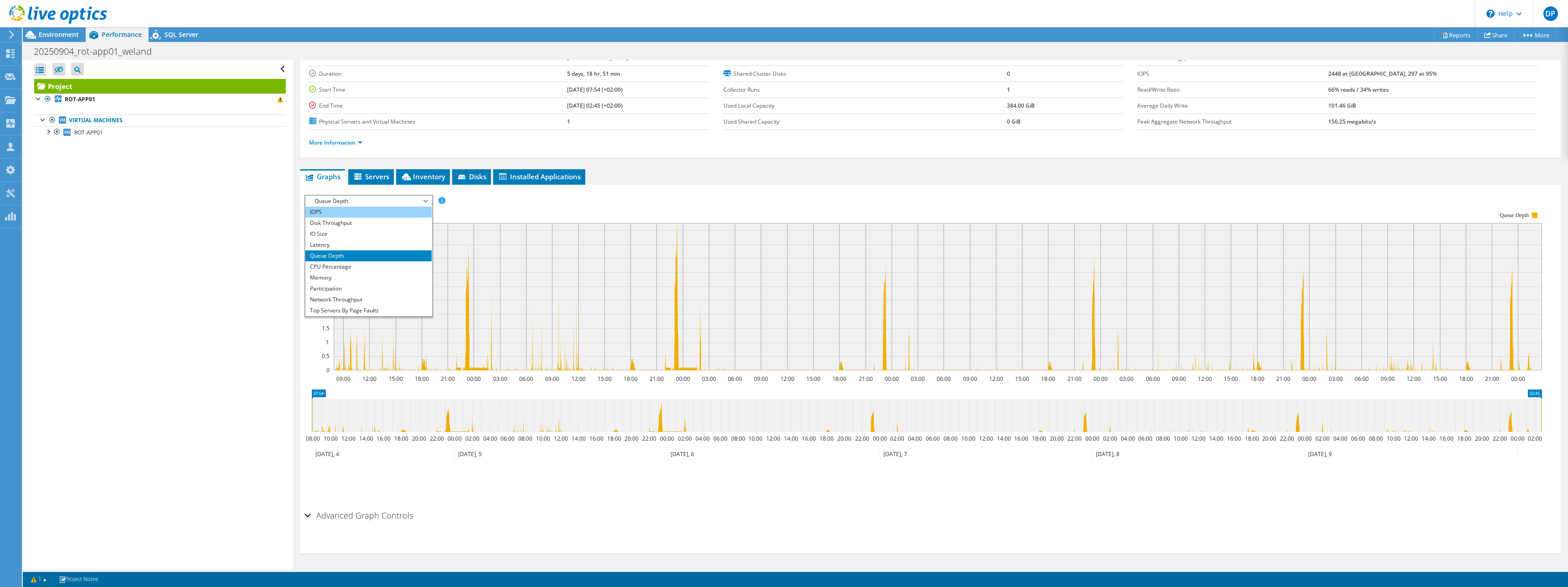
click at [351, 215] on li "IOPS" at bounding box center [368, 212] width 126 height 11
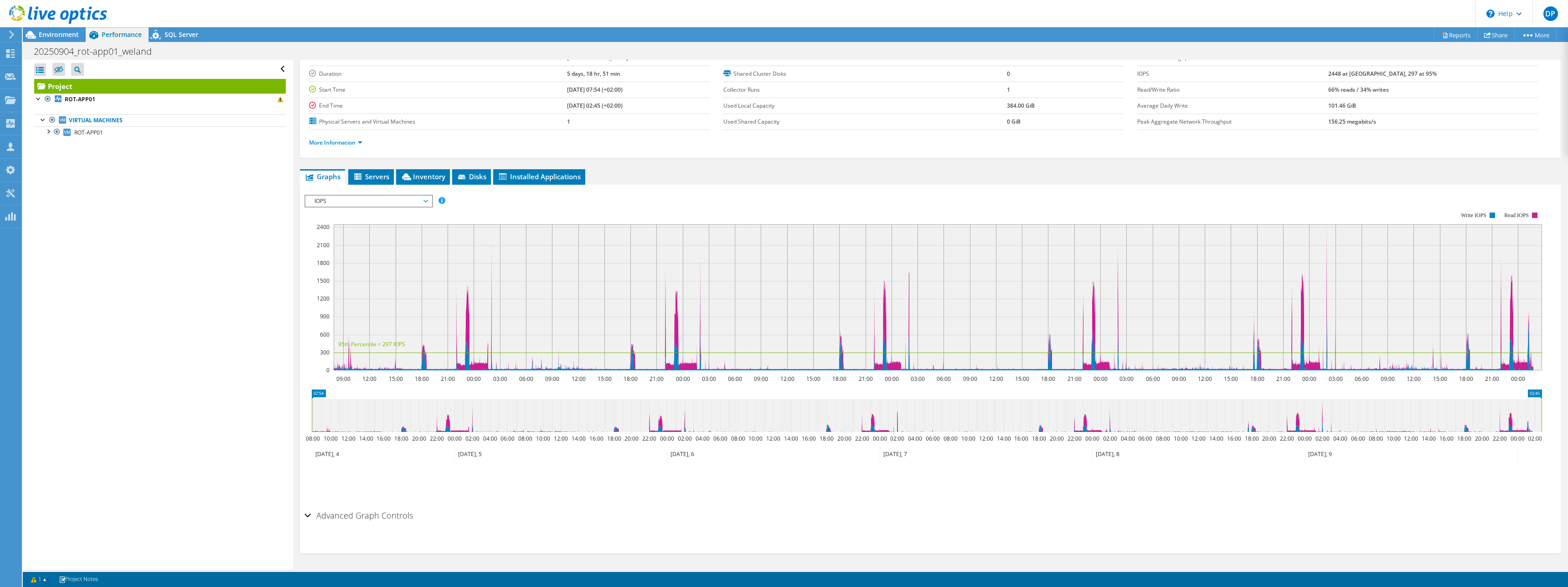
click at [538, 212] on rect at bounding box center [923, 292] width 1237 height 183
click at [496, 197] on div "IOPS Disk Throughput IO Size Latency Queue Depth CPU Percentage Memory Page Fau…" at bounding box center [930, 201] width 1251 height 12
click at [81, 209] on div "Open All Close All Hide Excluded Nodes Project Tree Filter" at bounding box center [157, 314] width 270 height 509
click at [122, 307] on div "Open All Close All Hide Excluded Nodes Project Tree Filter" at bounding box center [157, 314] width 270 height 509
click at [128, 225] on div "Open All Close All Hide Excluded Nodes Project Tree Filter" at bounding box center [157, 314] width 270 height 509
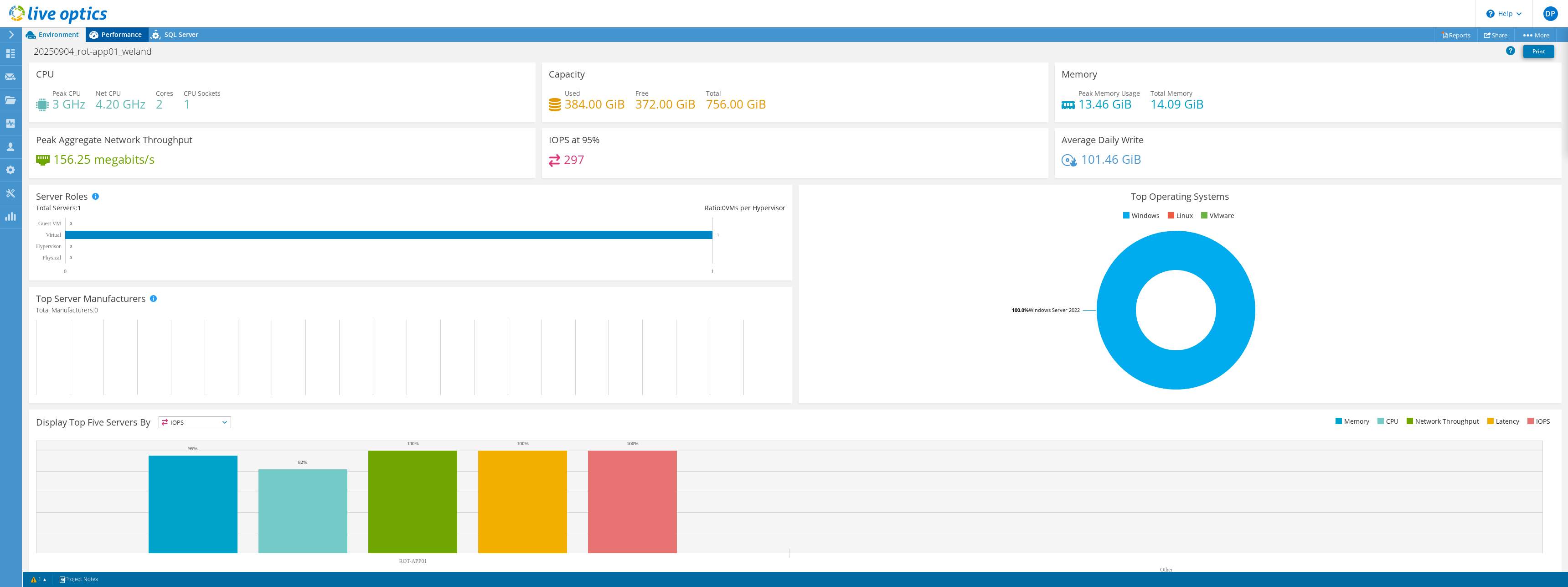
click at [125, 36] on span "Performance" at bounding box center [122, 34] width 40 height 9
